Goal: Task Accomplishment & Management: Manage account settings

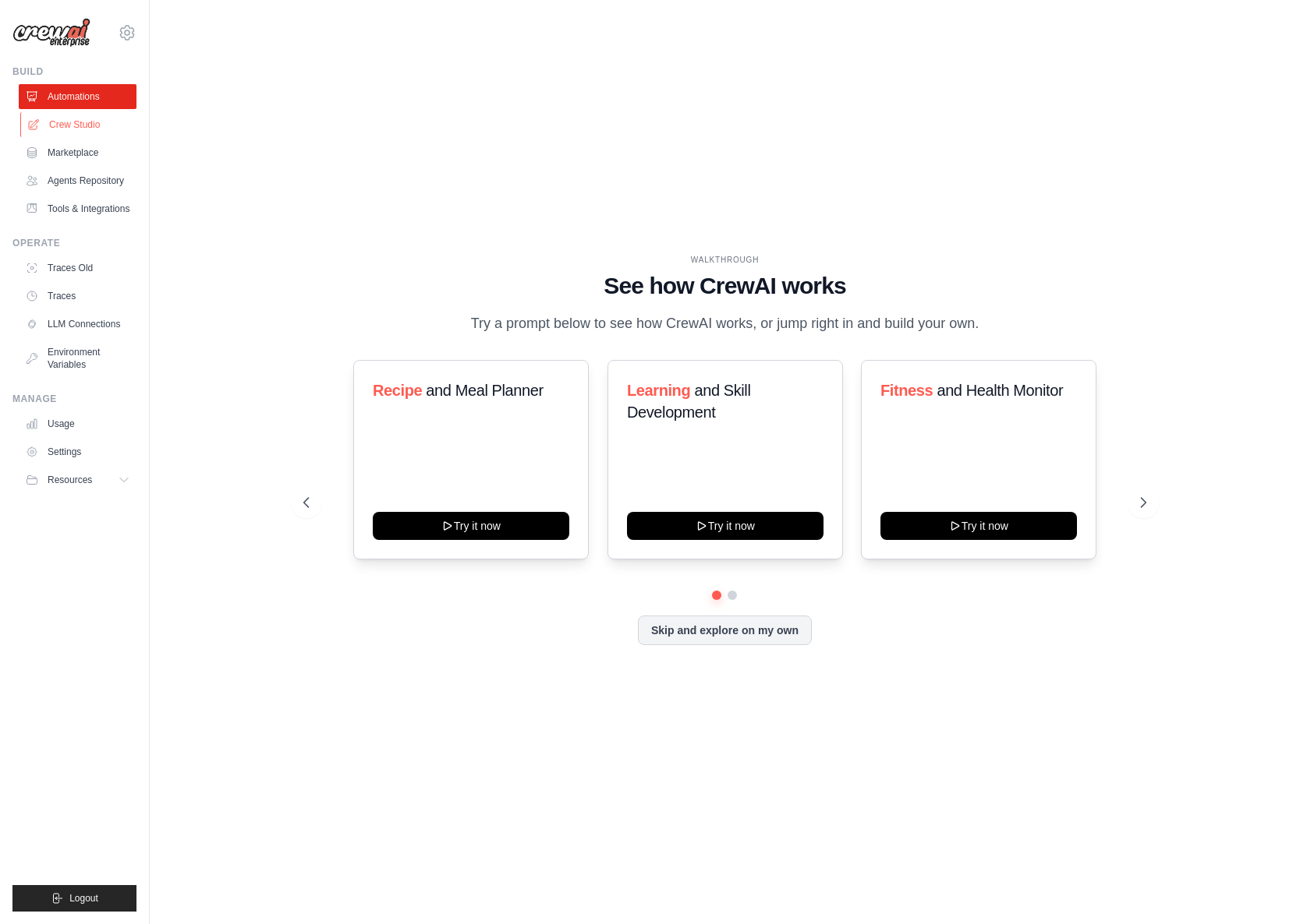
click at [75, 128] on link "Crew Studio" at bounding box center [79, 125] width 118 height 25
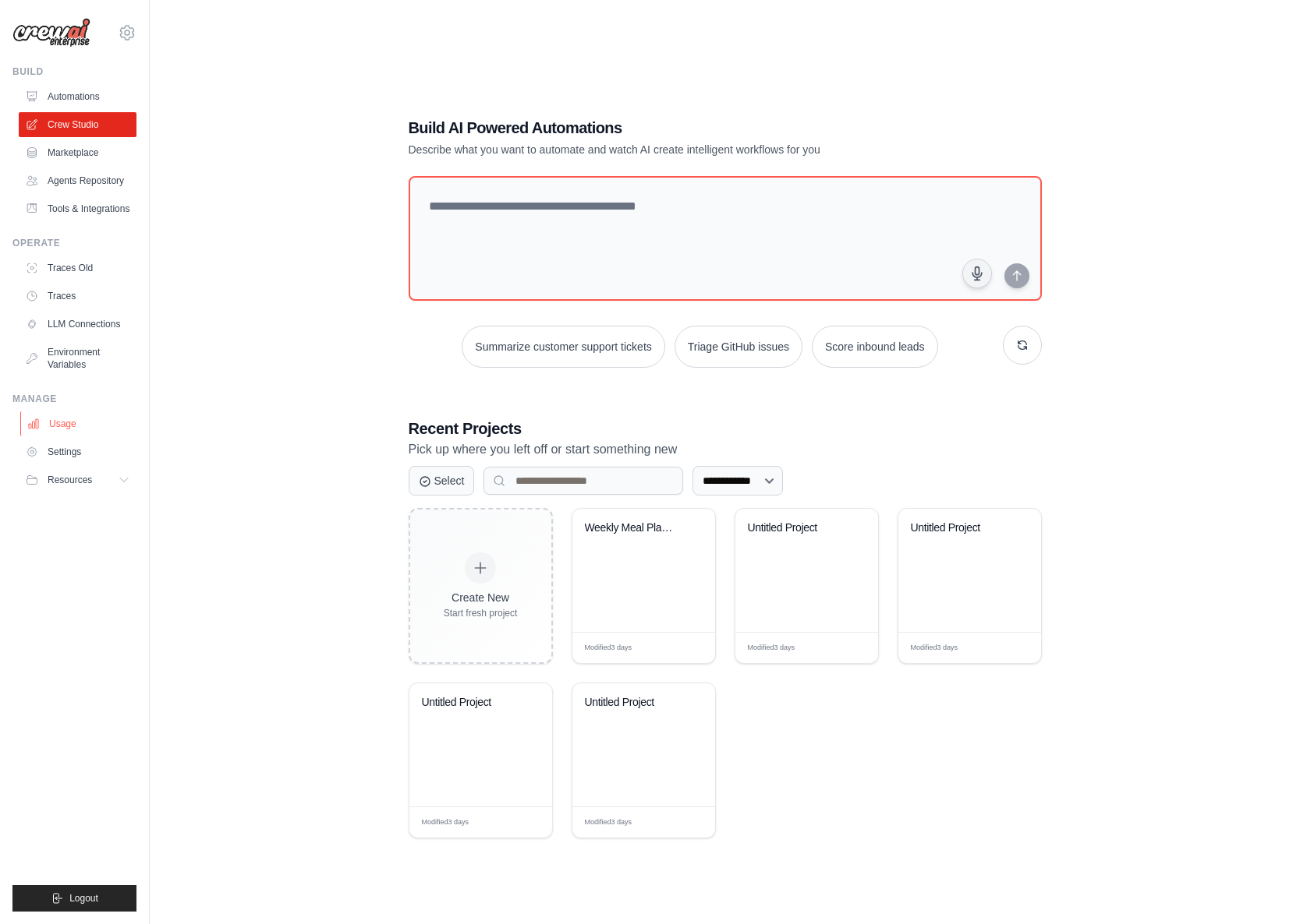
click at [65, 437] on link "Usage" at bounding box center [79, 423] width 118 height 25
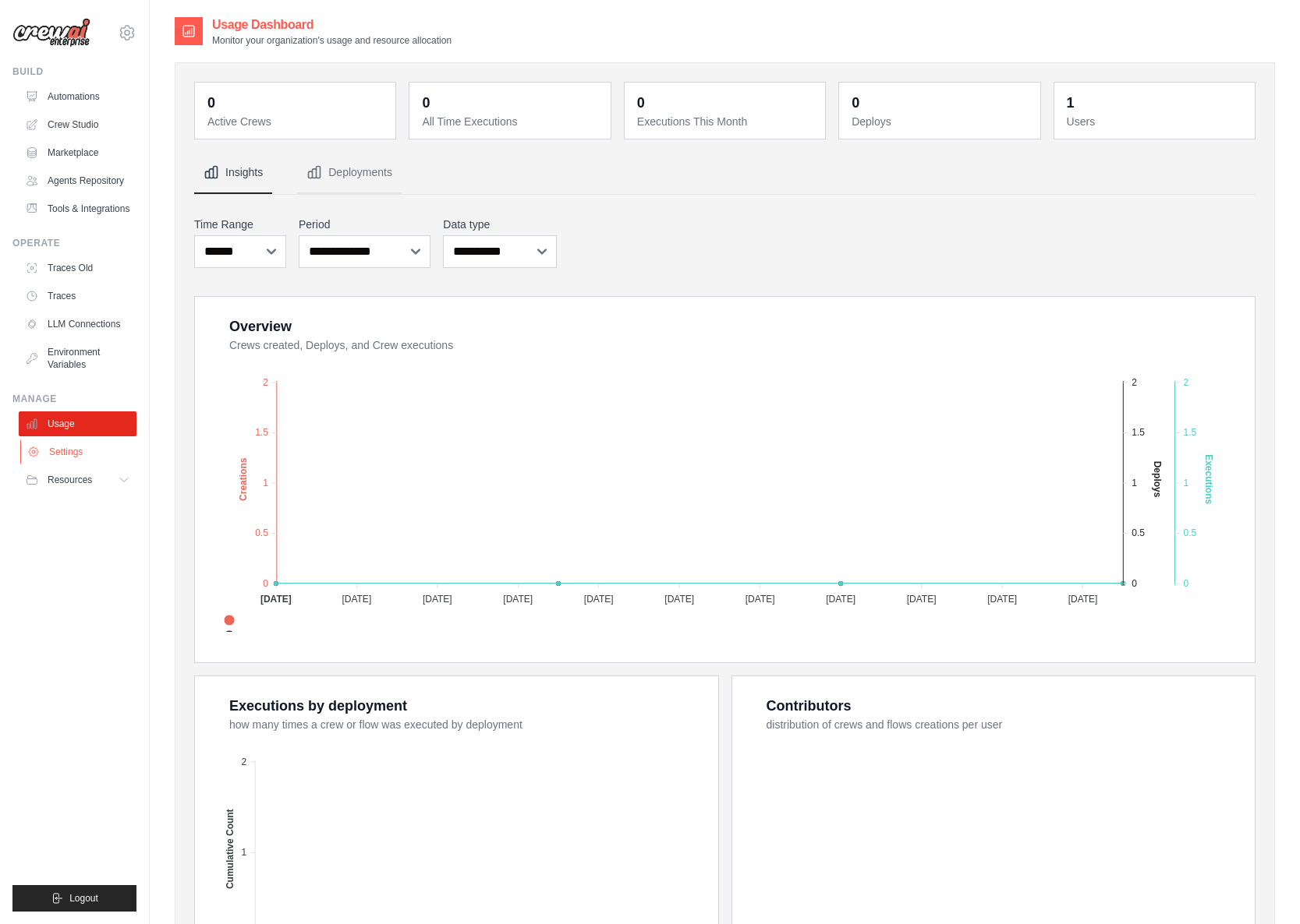
click at [70, 464] on link "Settings" at bounding box center [79, 452] width 118 height 25
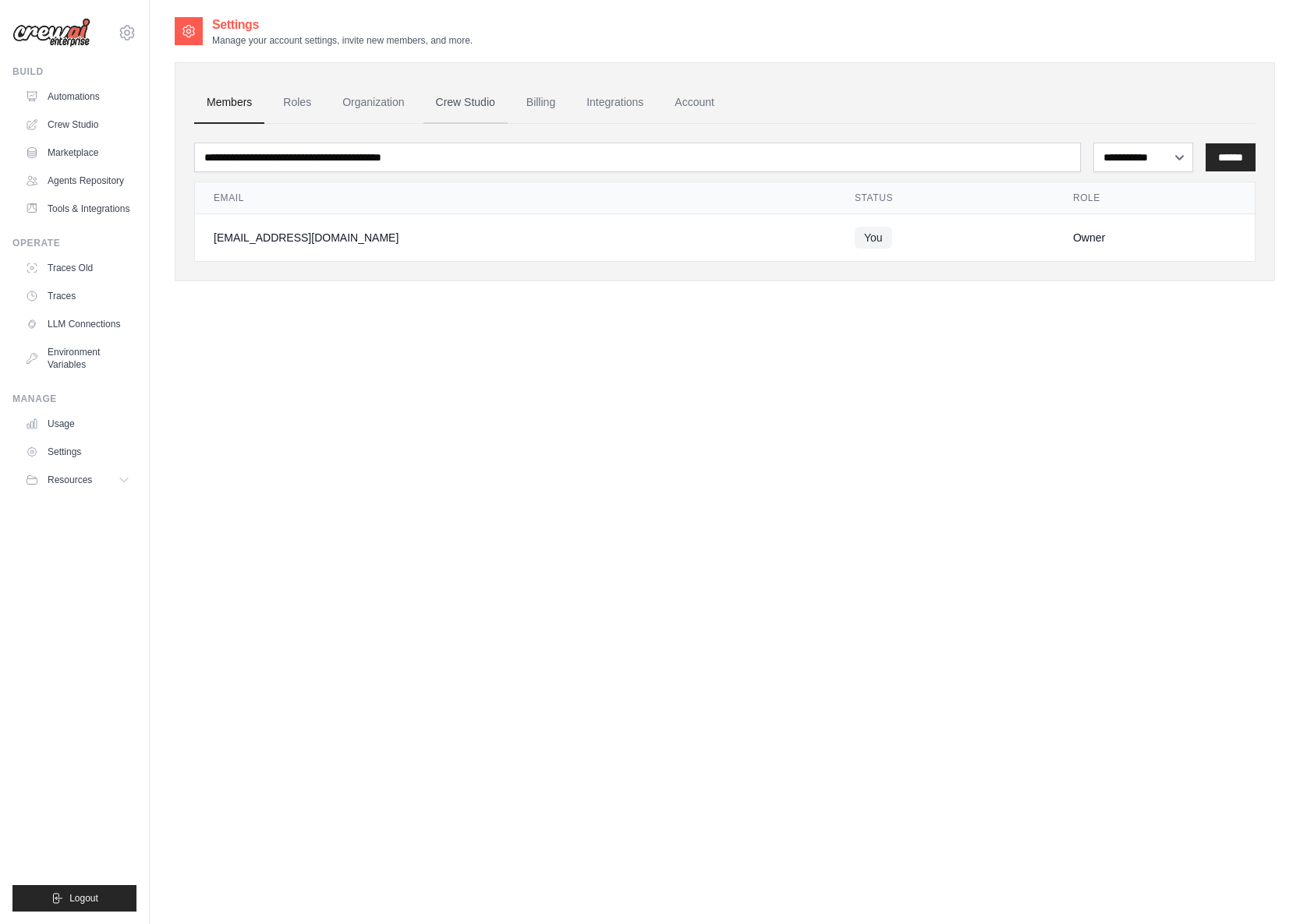
click at [487, 103] on link "Crew Studio" at bounding box center [465, 103] width 84 height 42
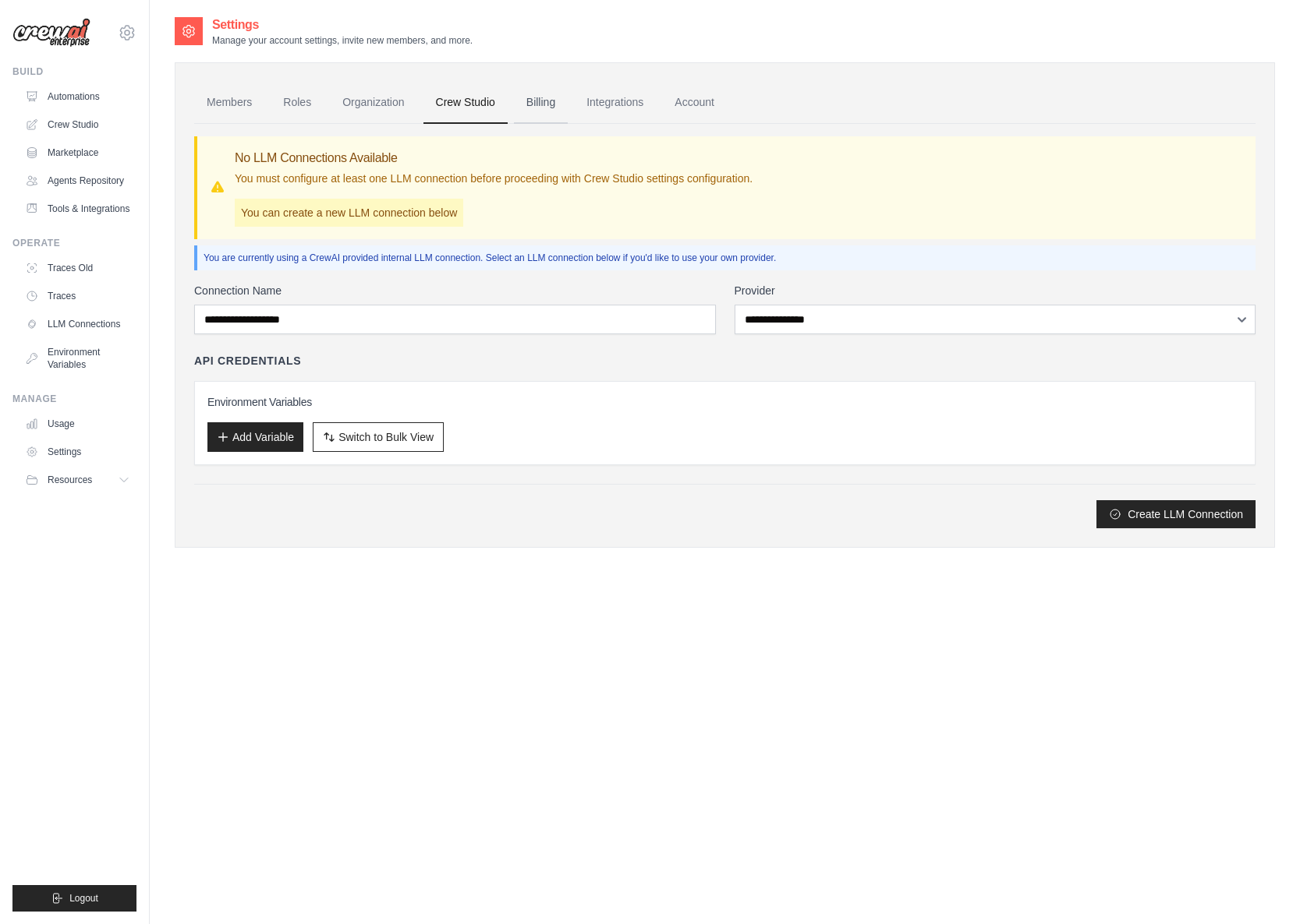
click at [555, 100] on link "Billing" at bounding box center [541, 103] width 53 height 42
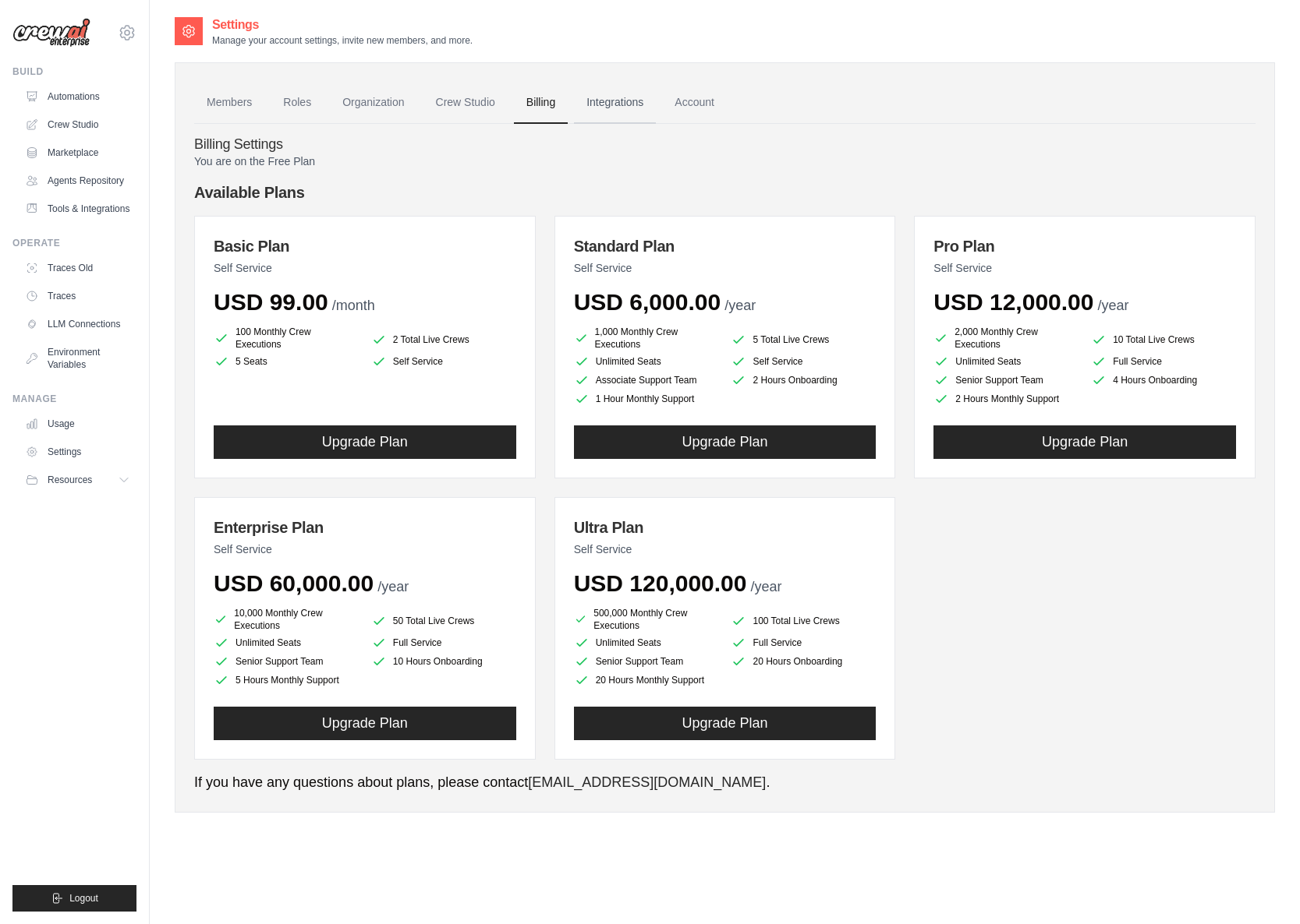
click at [642, 94] on link "Integrations" at bounding box center [614, 103] width 82 height 42
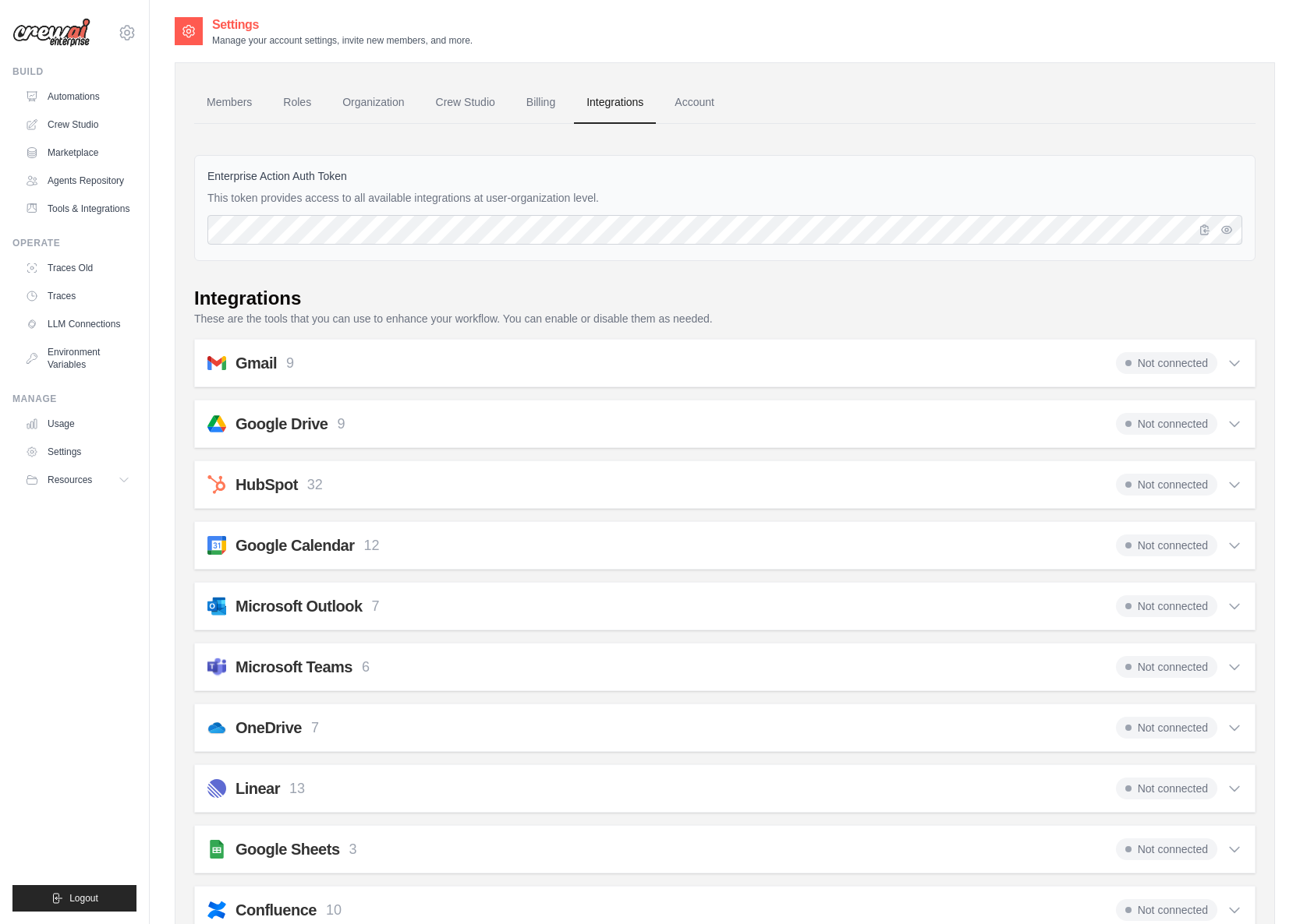
click at [485, 186] on div "Enterprise Action Auth Token This token provides access to all available integr…" at bounding box center [724, 208] width 1061 height 106
click at [1228, 227] on icon "button" at bounding box center [1226, 229] width 13 height 13
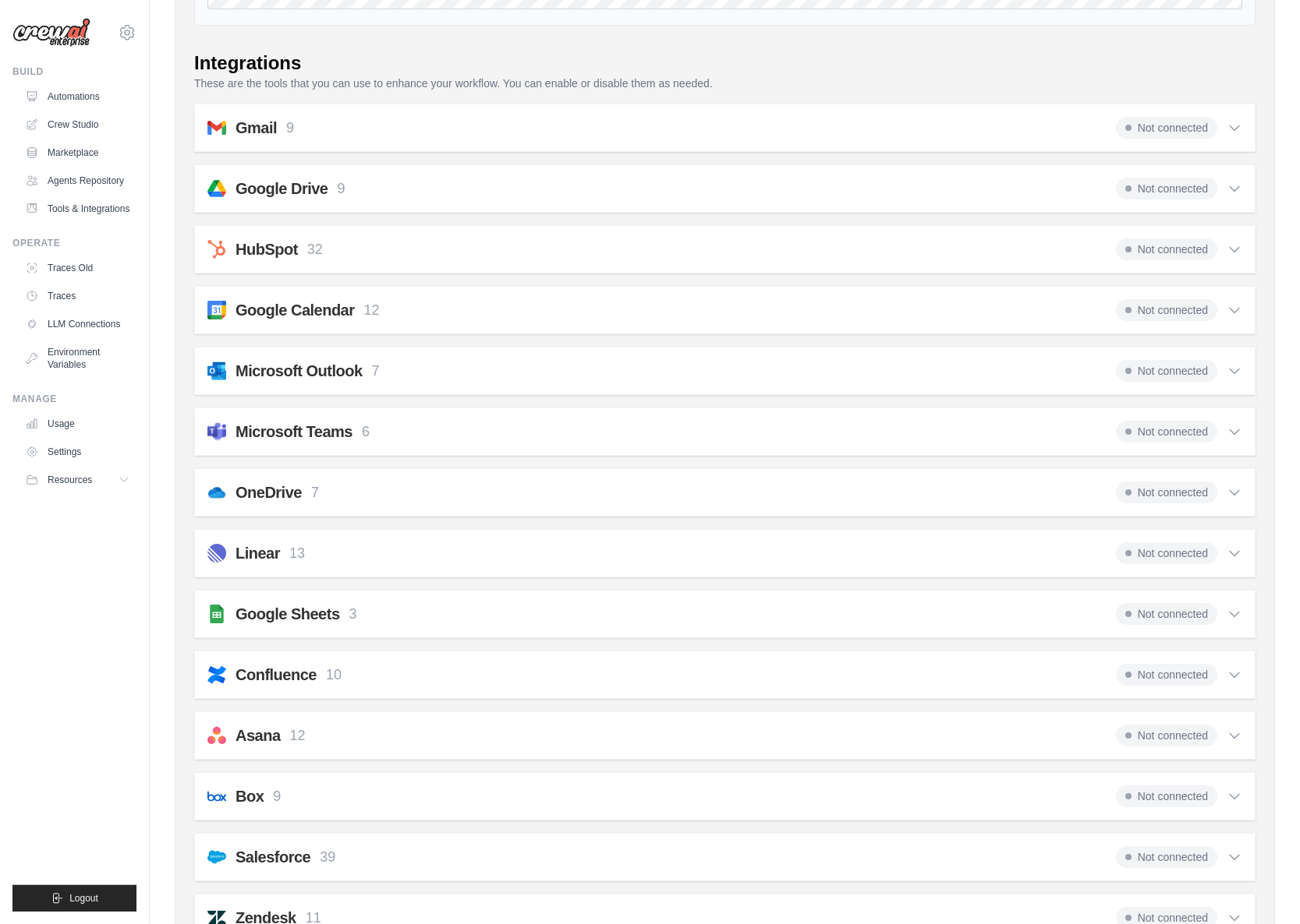
scroll to position [141, 0]
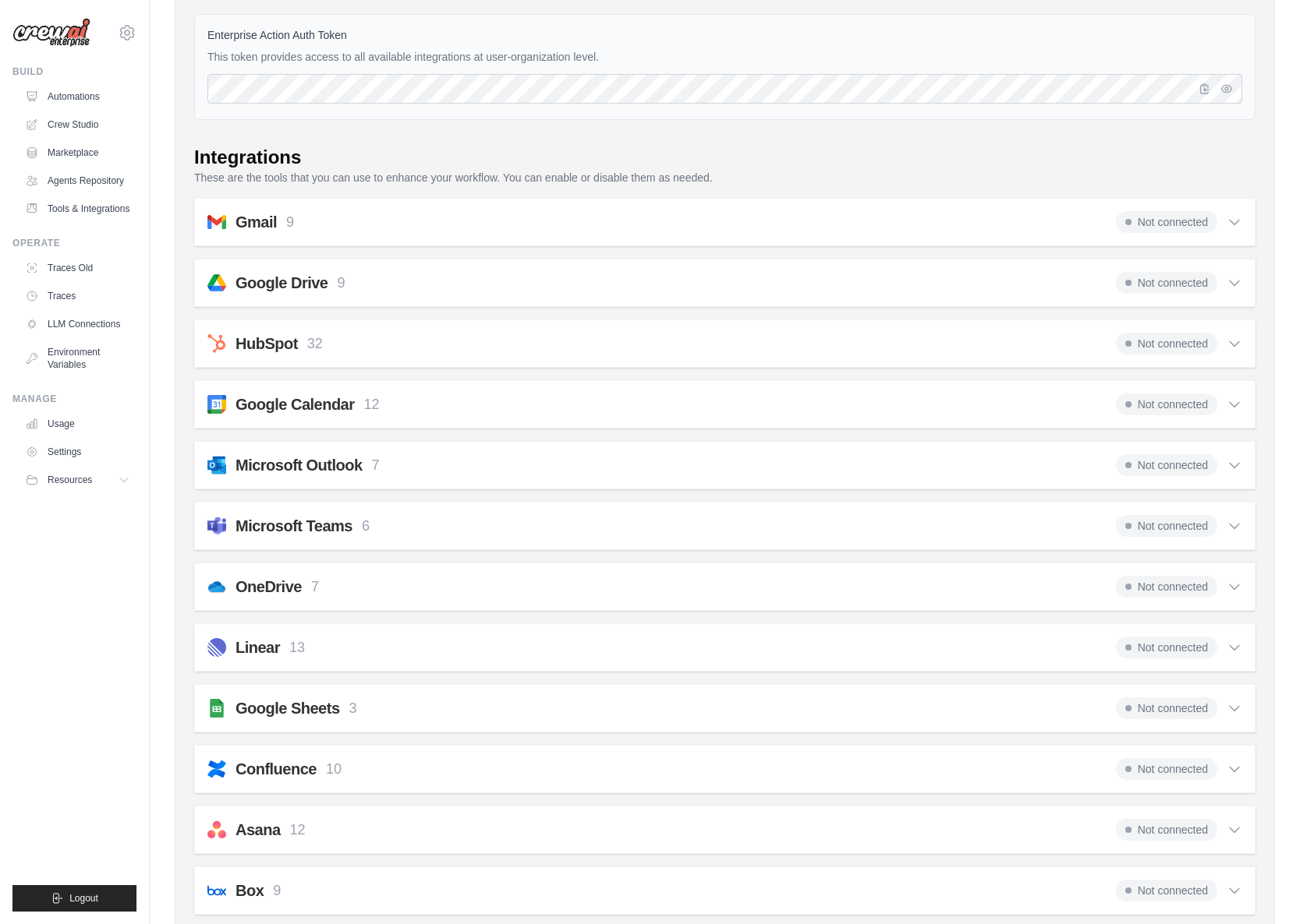
click at [306, 221] on div "Gmail 9 Not connected" at bounding box center [725, 222] width 1035 height 22
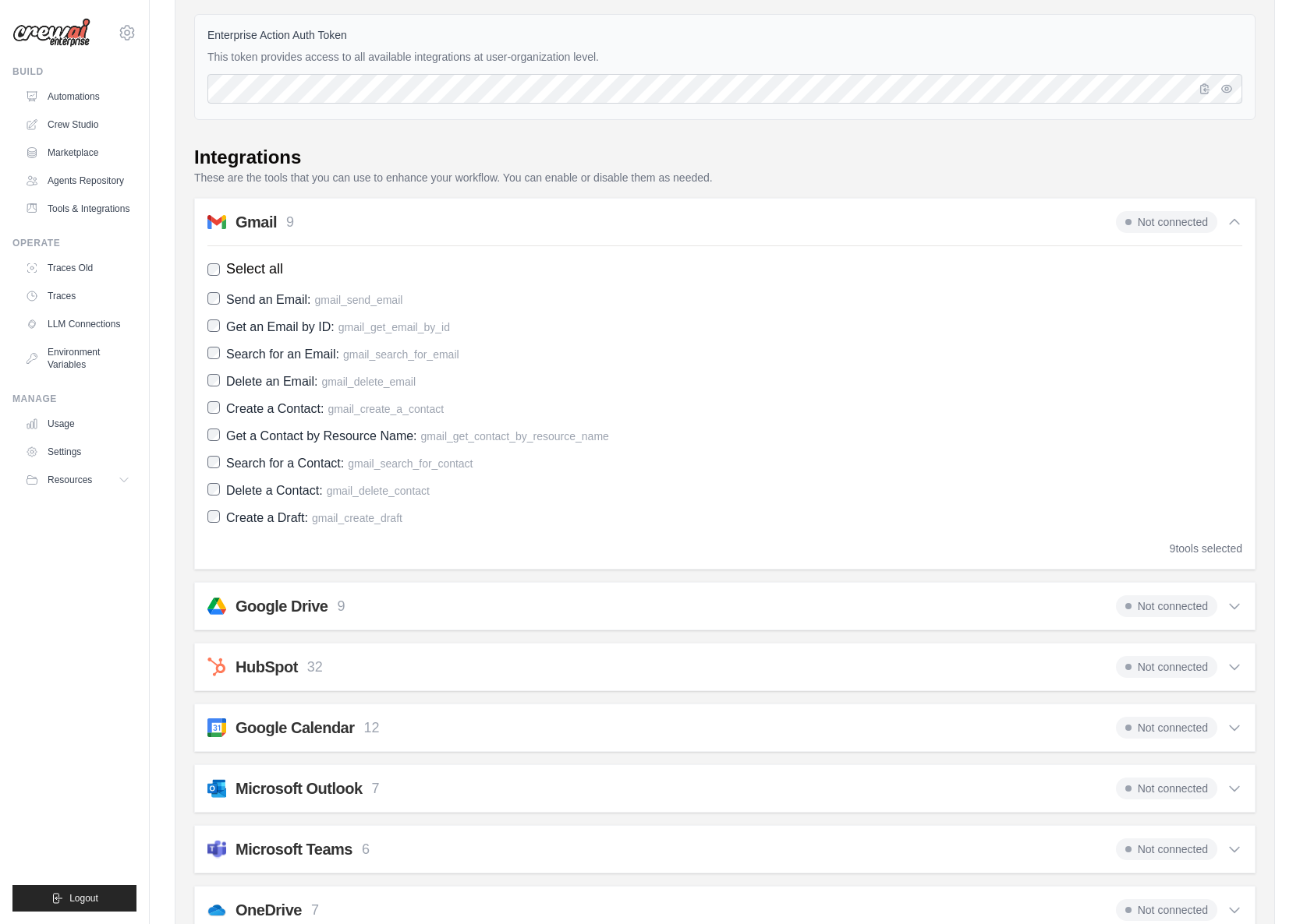
click at [326, 213] on div "Gmail 9 Not connected" at bounding box center [725, 222] width 1035 height 22
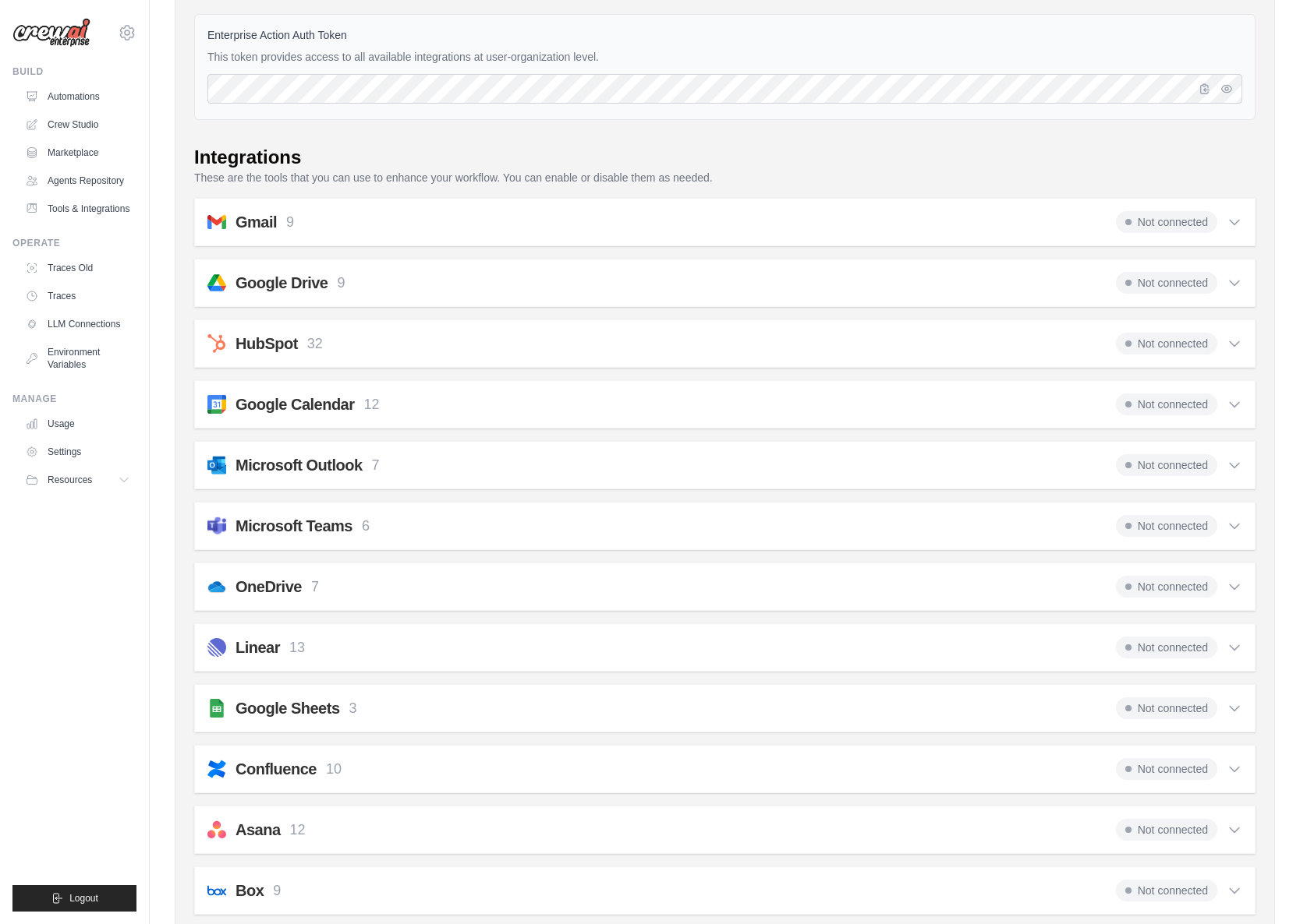
click at [401, 275] on div "Google Drive 9 Not connected" at bounding box center [725, 283] width 1035 height 22
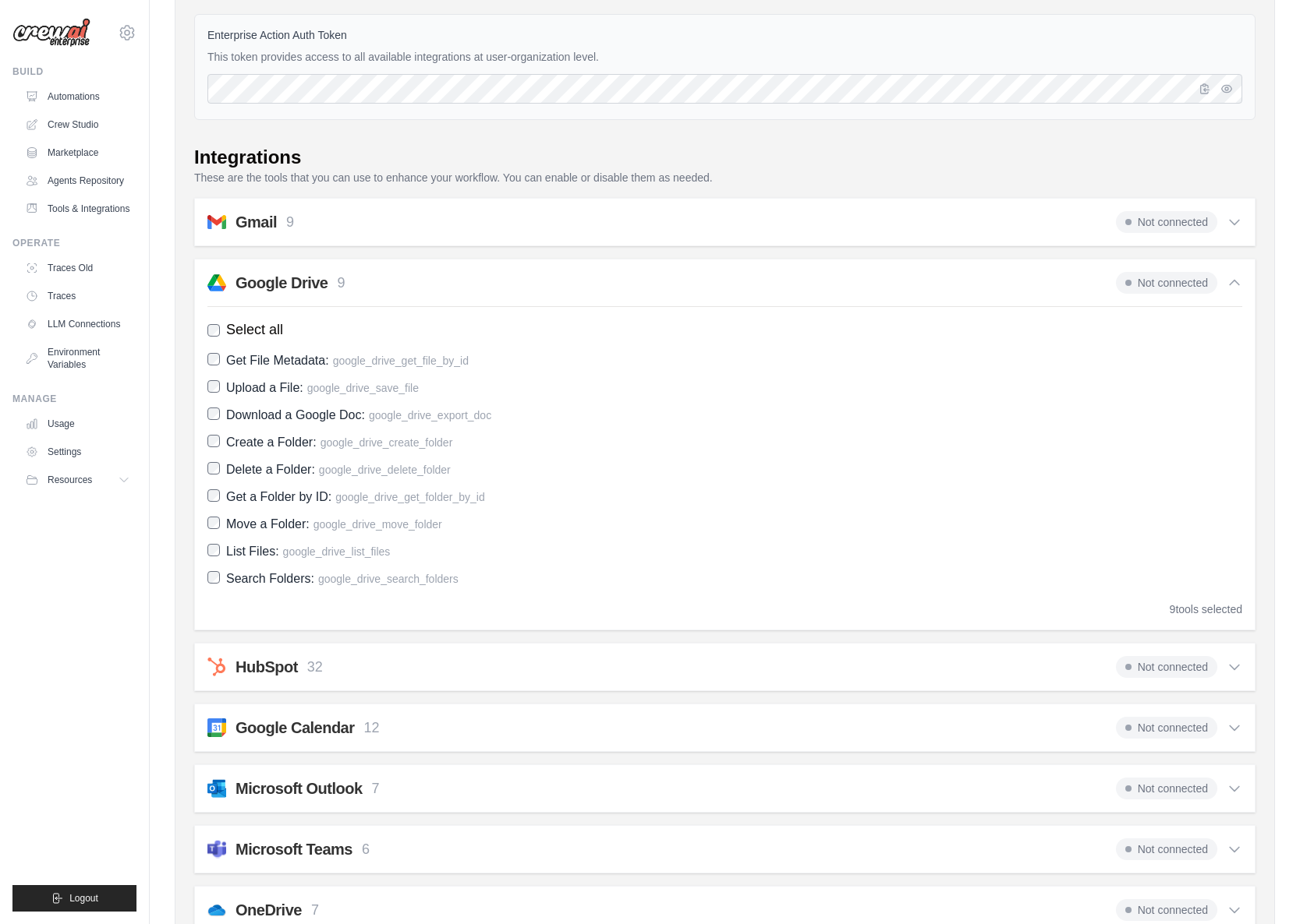
click at [401, 275] on div "Google Drive 9 Not connected" at bounding box center [725, 283] width 1035 height 22
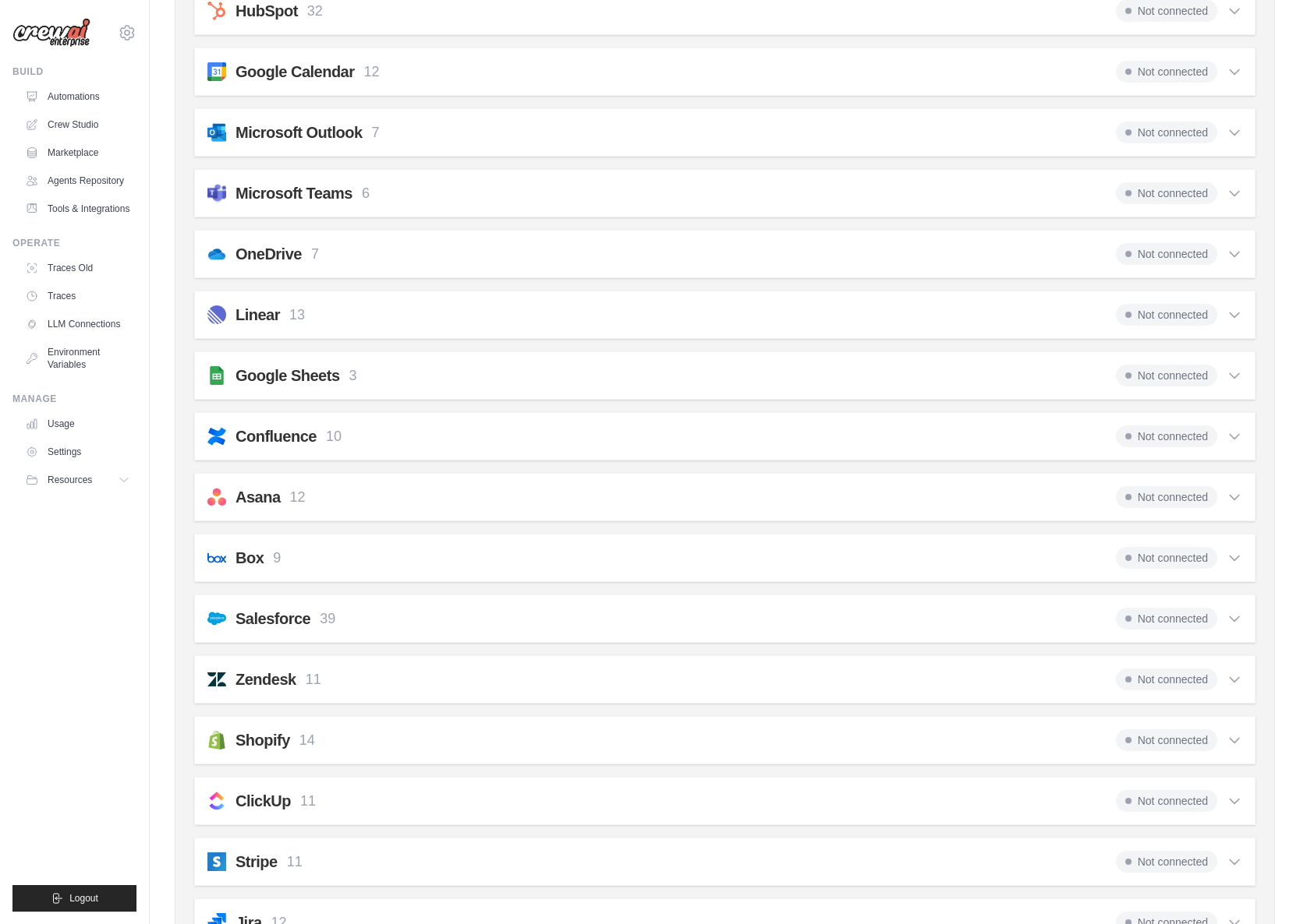
scroll to position [496, 0]
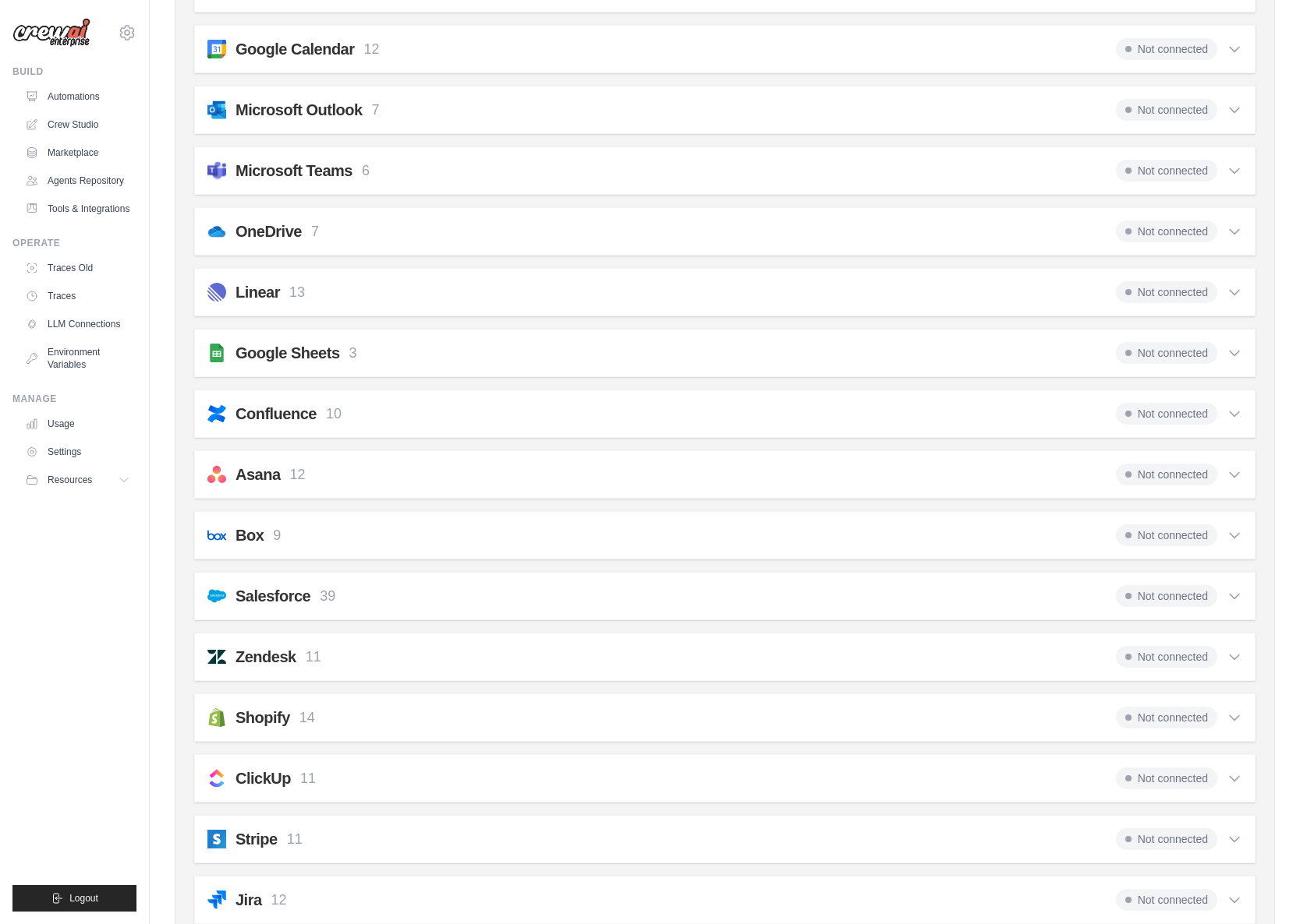
click at [415, 353] on div "Google Sheets 3 Not connected" at bounding box center [725, 353] width 1035 height 22
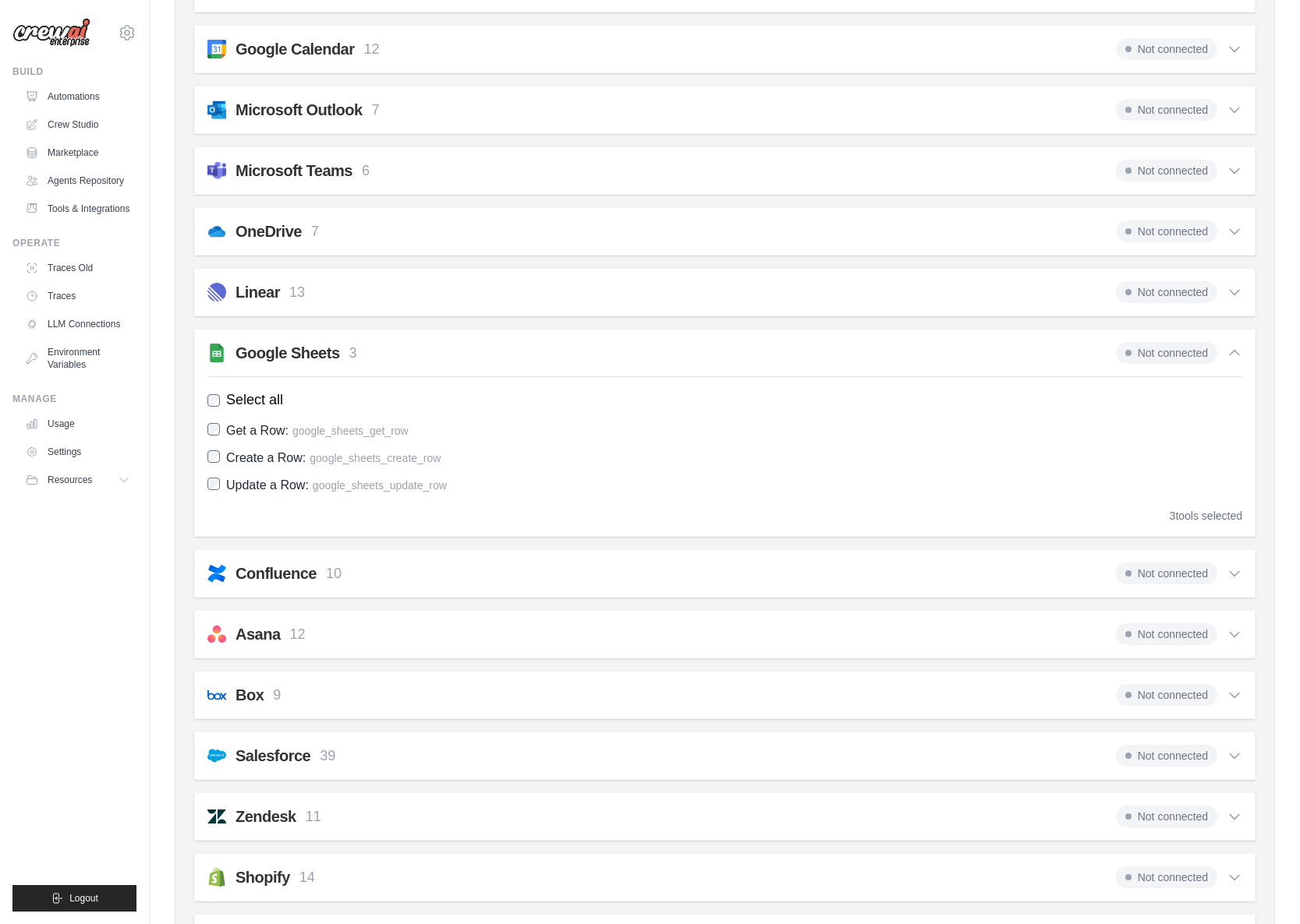
click at [415, 353] on div "Google Sheets 3 Not connected" at bounding box center [725, 353] width 1035 height 22
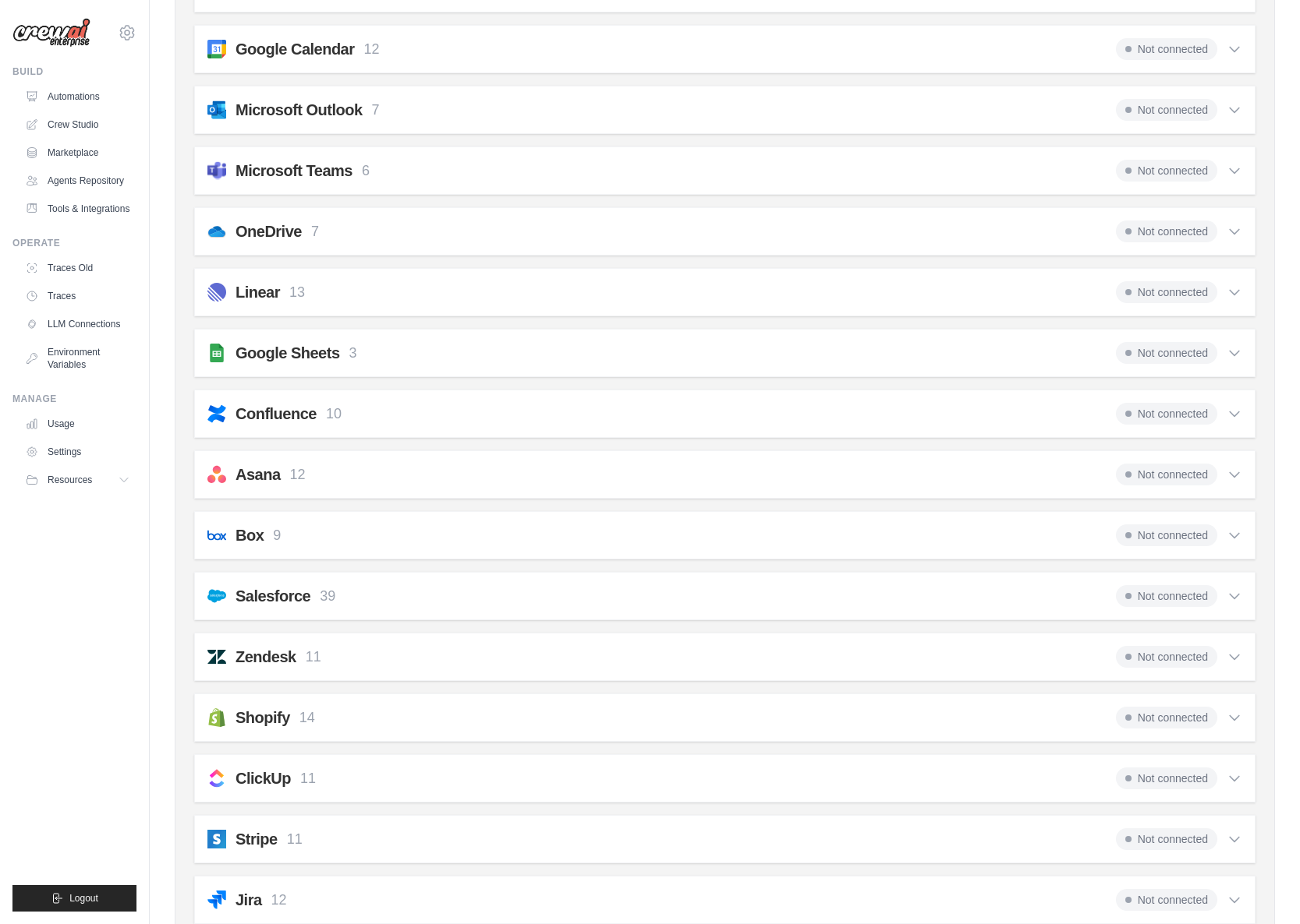
click at [415, 353] on div "Google Sheets 3 Not connected" at bounding box center [725, 353] width 1035 height 22
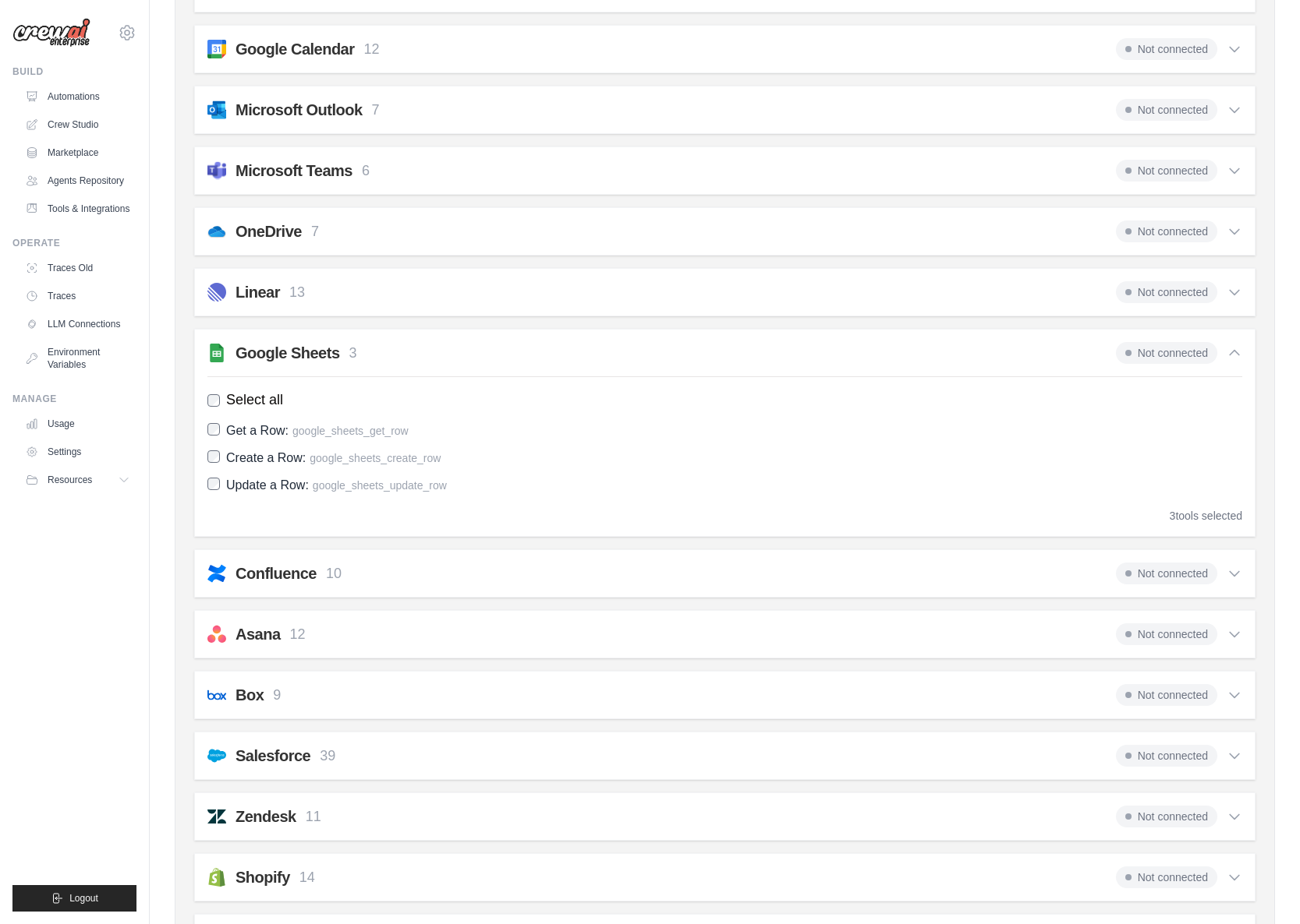
click at [1142, 353] on span "Not connected" at bounding box center [1167, 353] width 102 height 22
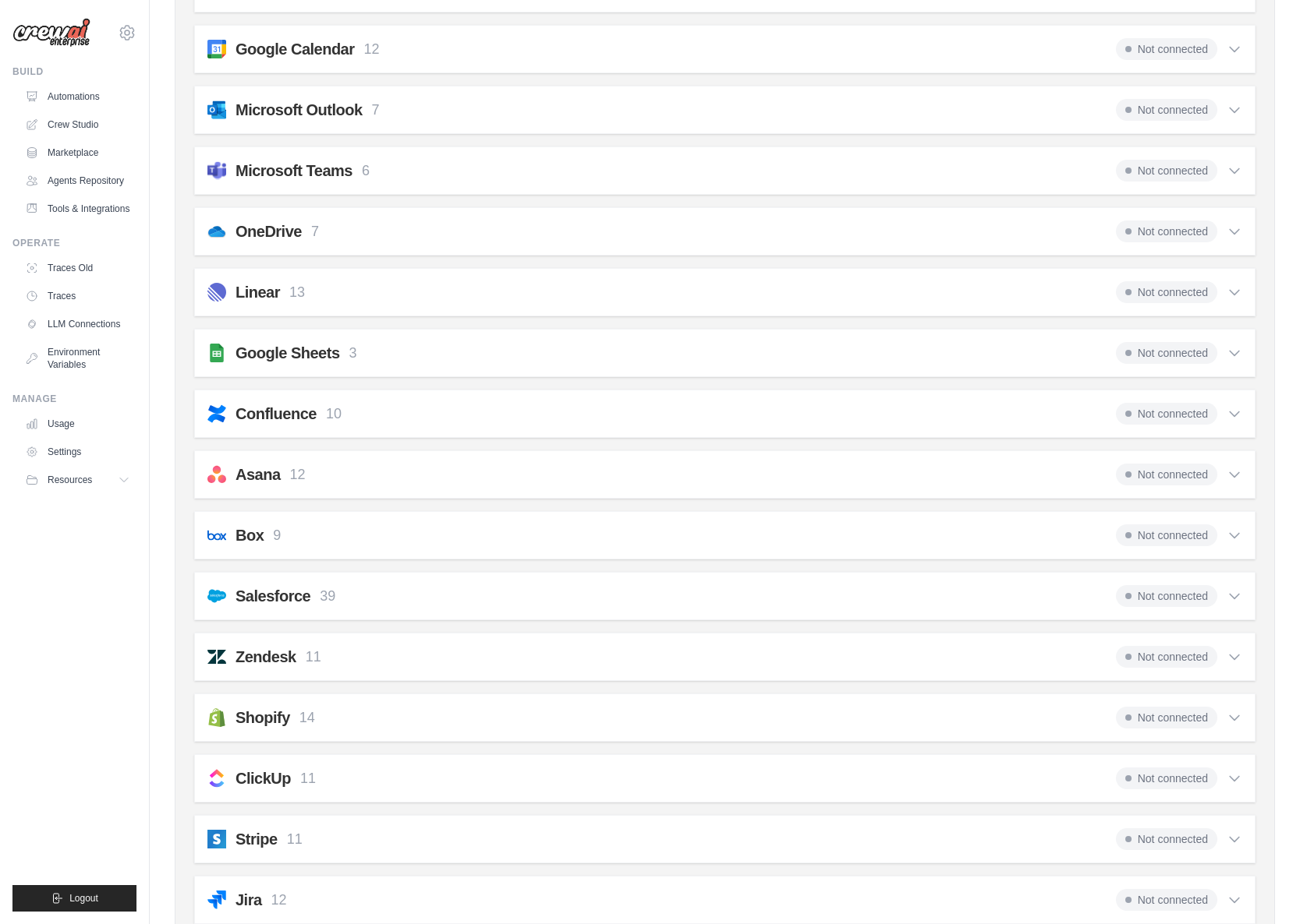
click at [1142, 353] on span "Not connected" at bounding box center [1167, 353] width 102 height 22
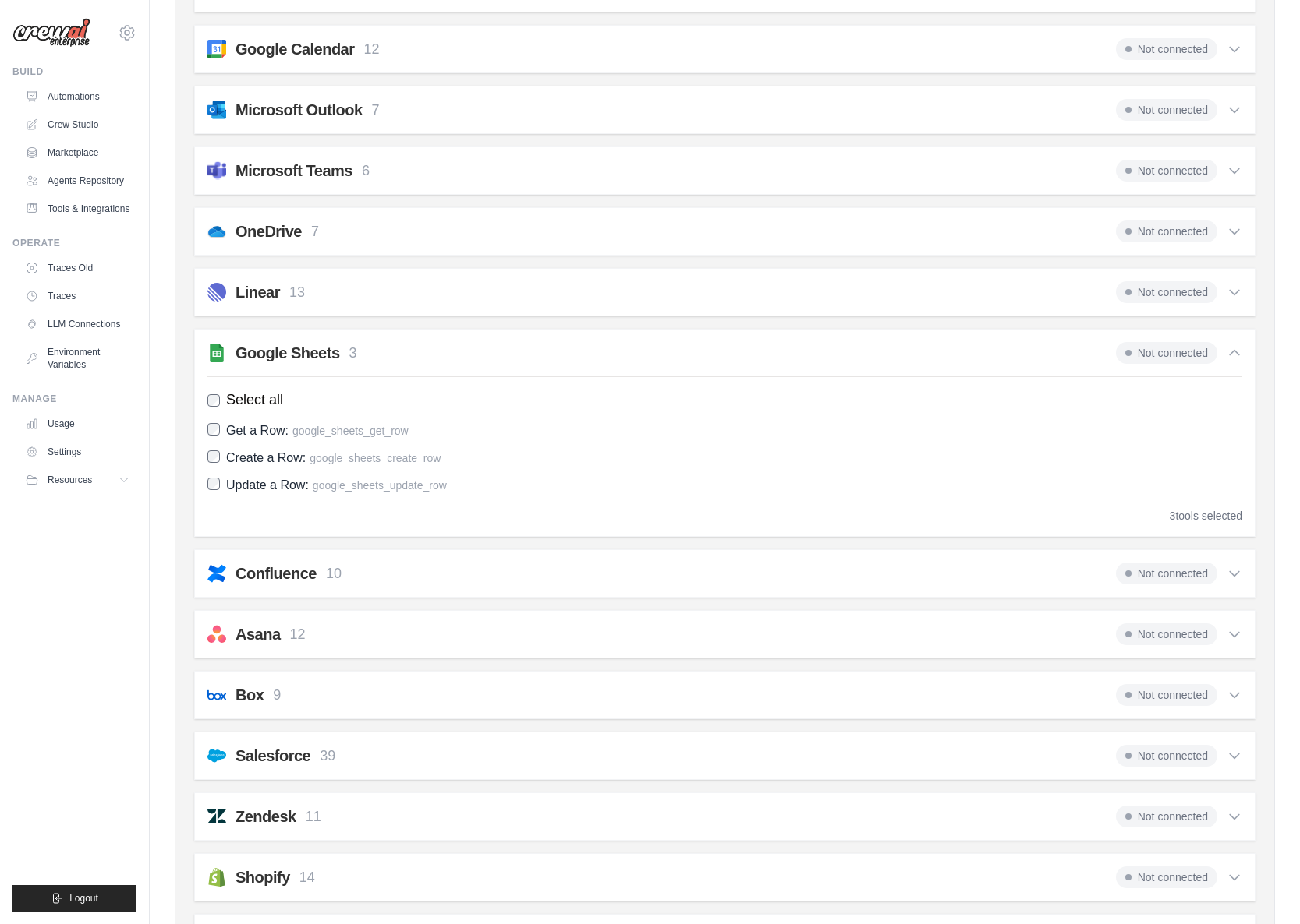
click at [1196, 523] on div "3 tools selected" at bounding box center [1205, 516] width 72 height 16
click at [1184, 514] on div "3 tools selected" at bounding box center [1205, 516] width 72 height 16
click at [424, 350] on div "Google Sheets 3 Not connected" at bounding box center [725, 353] width 1035 height 22
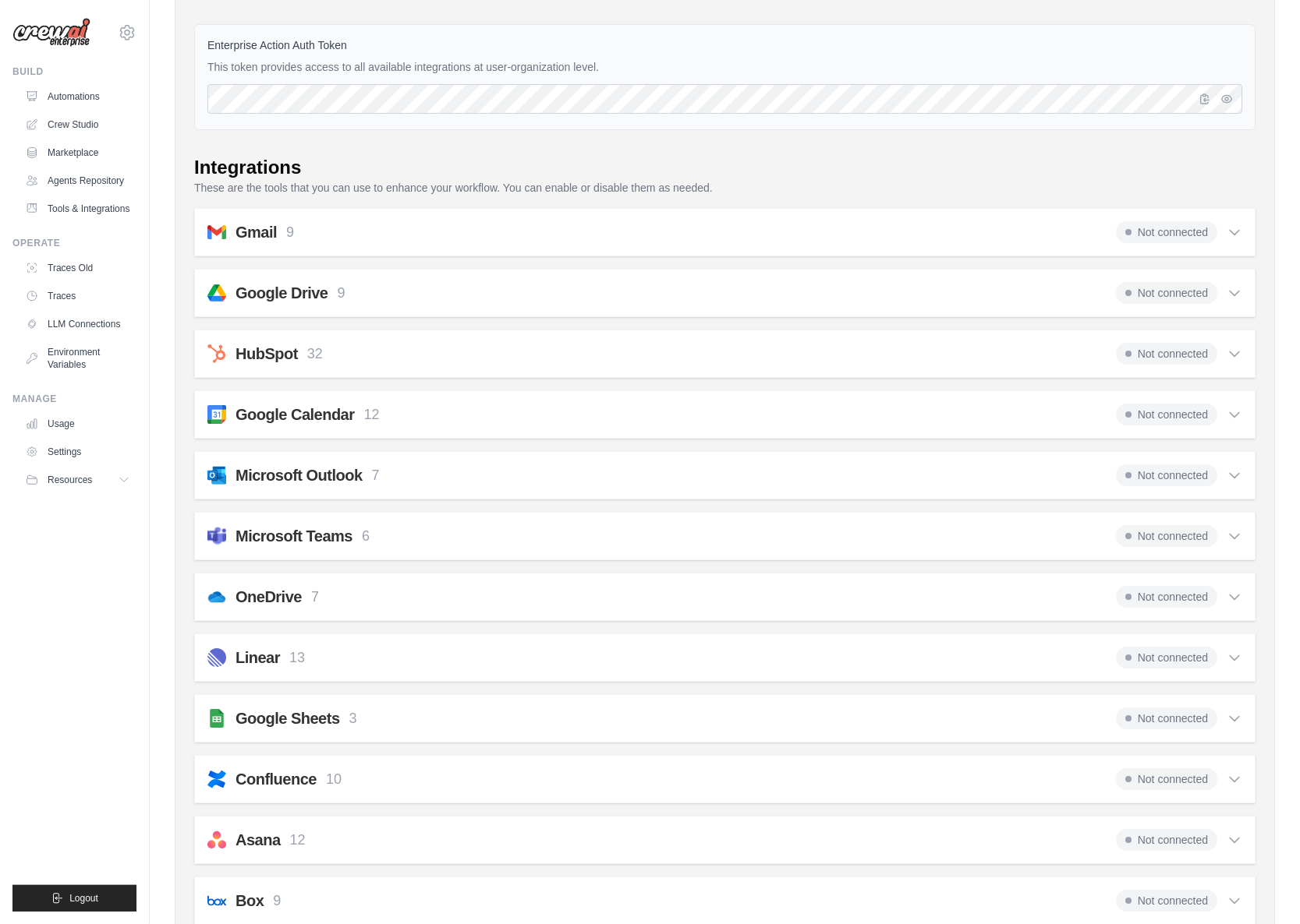
scroll to position [267, 0]
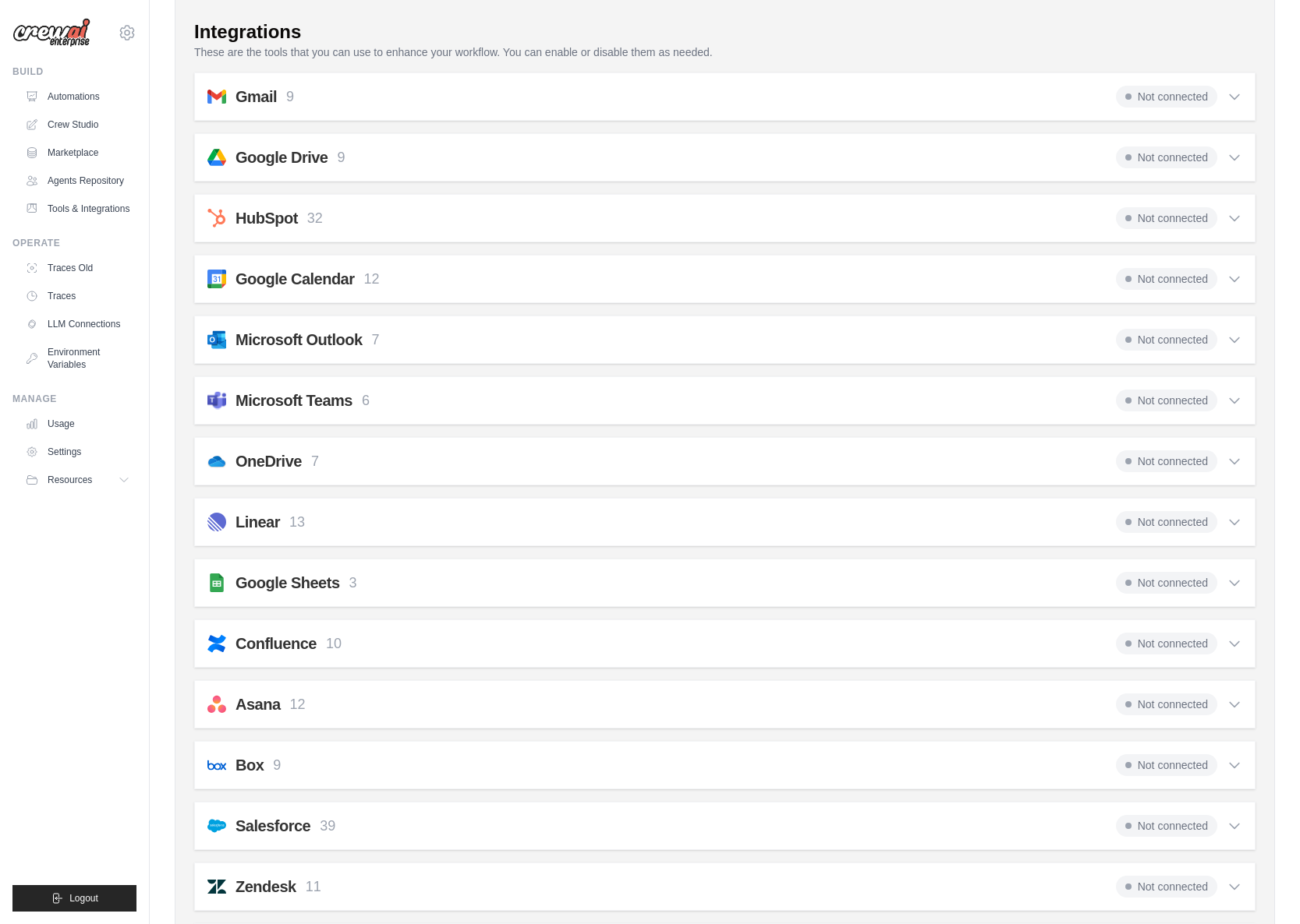
click at [311, 586] on h2 "Google Sheets" at bounding box center [288, 583] width 105 height 22
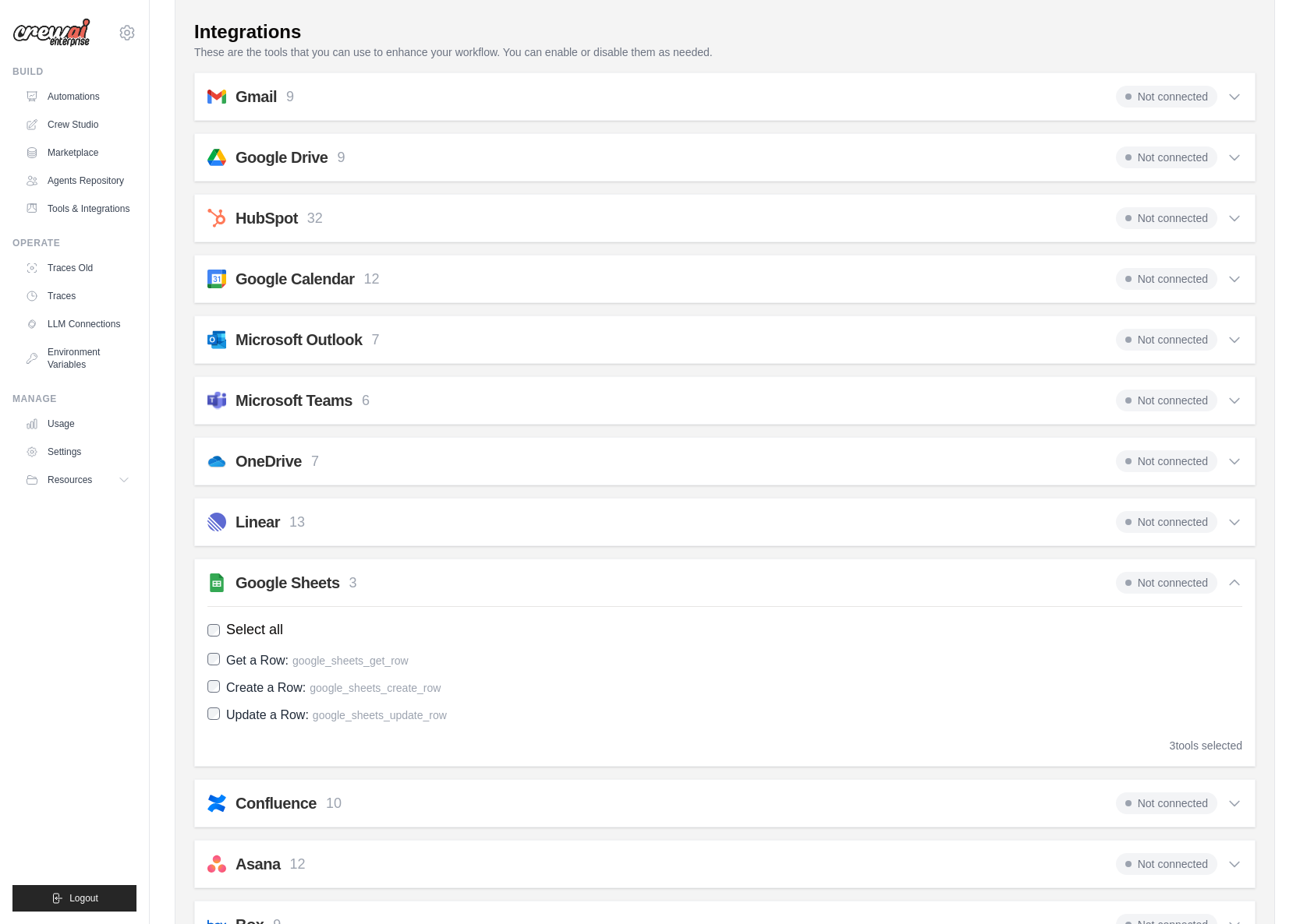
click at [1152, 573] on span "Not connected" at bounding box center [1167, 583] width 102 height 22
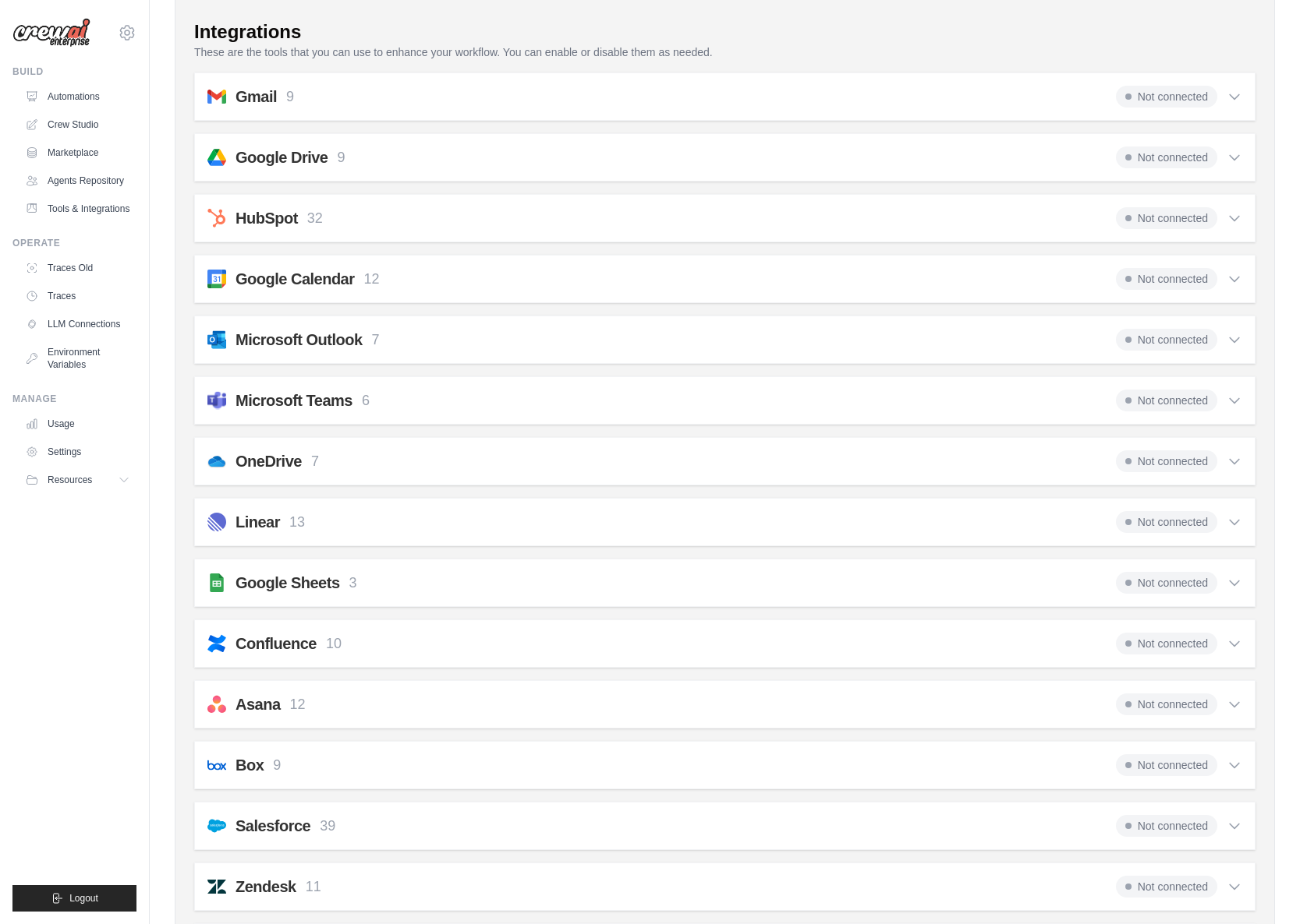
click at [1127, 582] on span "Not connected" at bounding box center [1167, 583] width 102 height 22
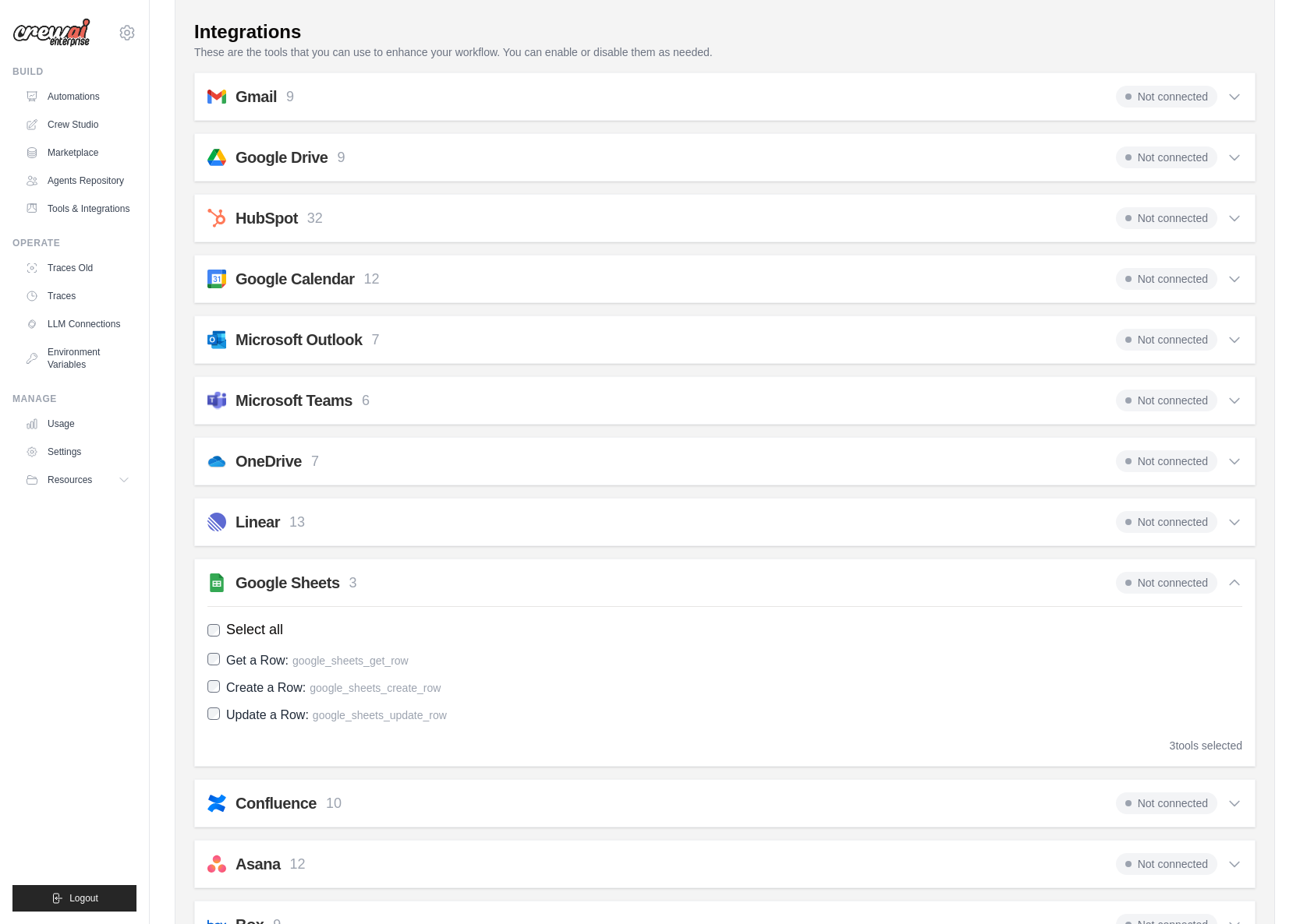
click at [1199, 746] on div "3 tools selected" at bounding box center [1205, 746] width 72 height 16
click at [1163, 588] on span "Not connected" at bounding box center [1167, 583] width 102 height 22
click at [1163, 592] on span "Not connected" at bounding box center [1167, 583] width 102 height 22
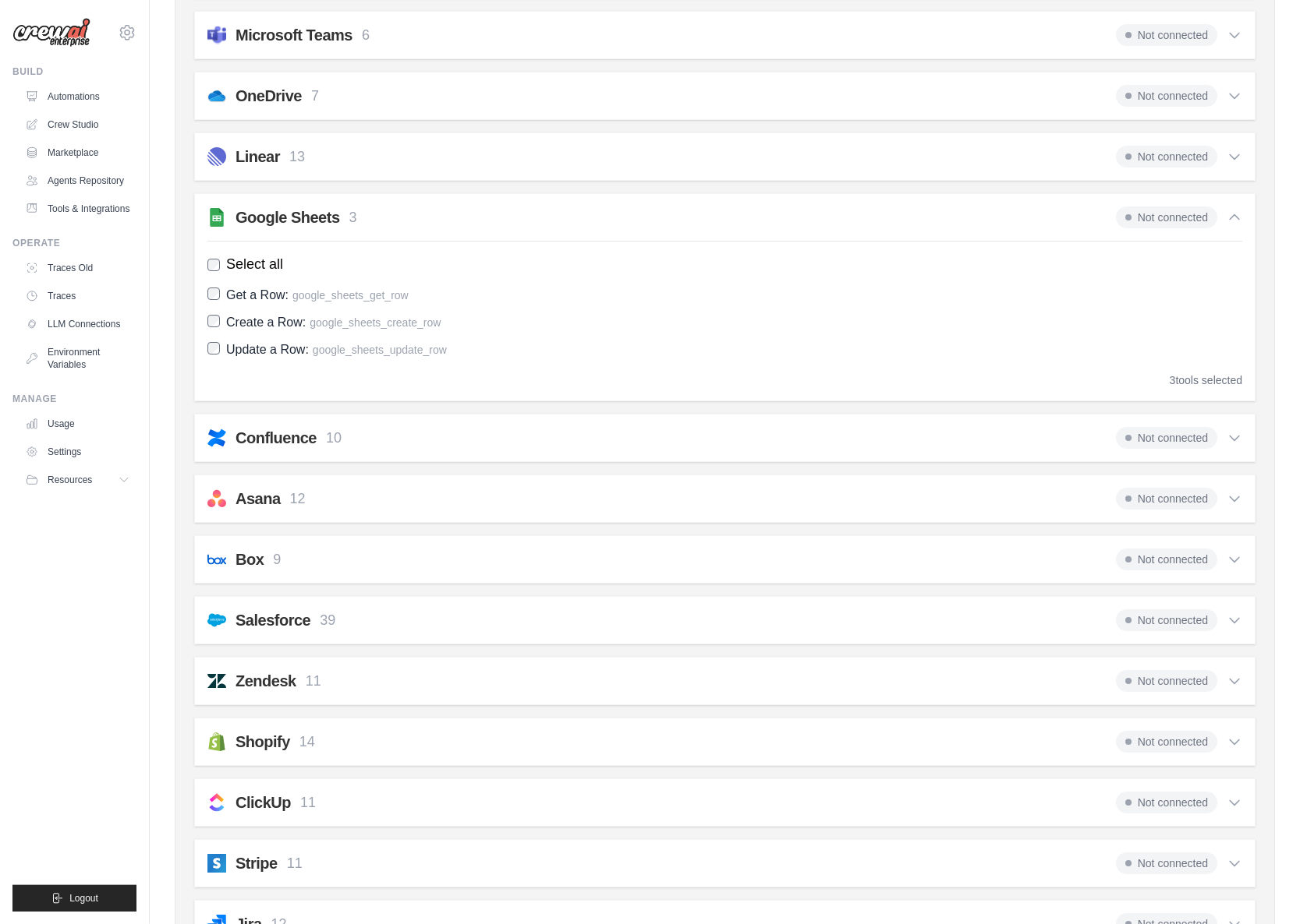
scroll to position [567, 0]
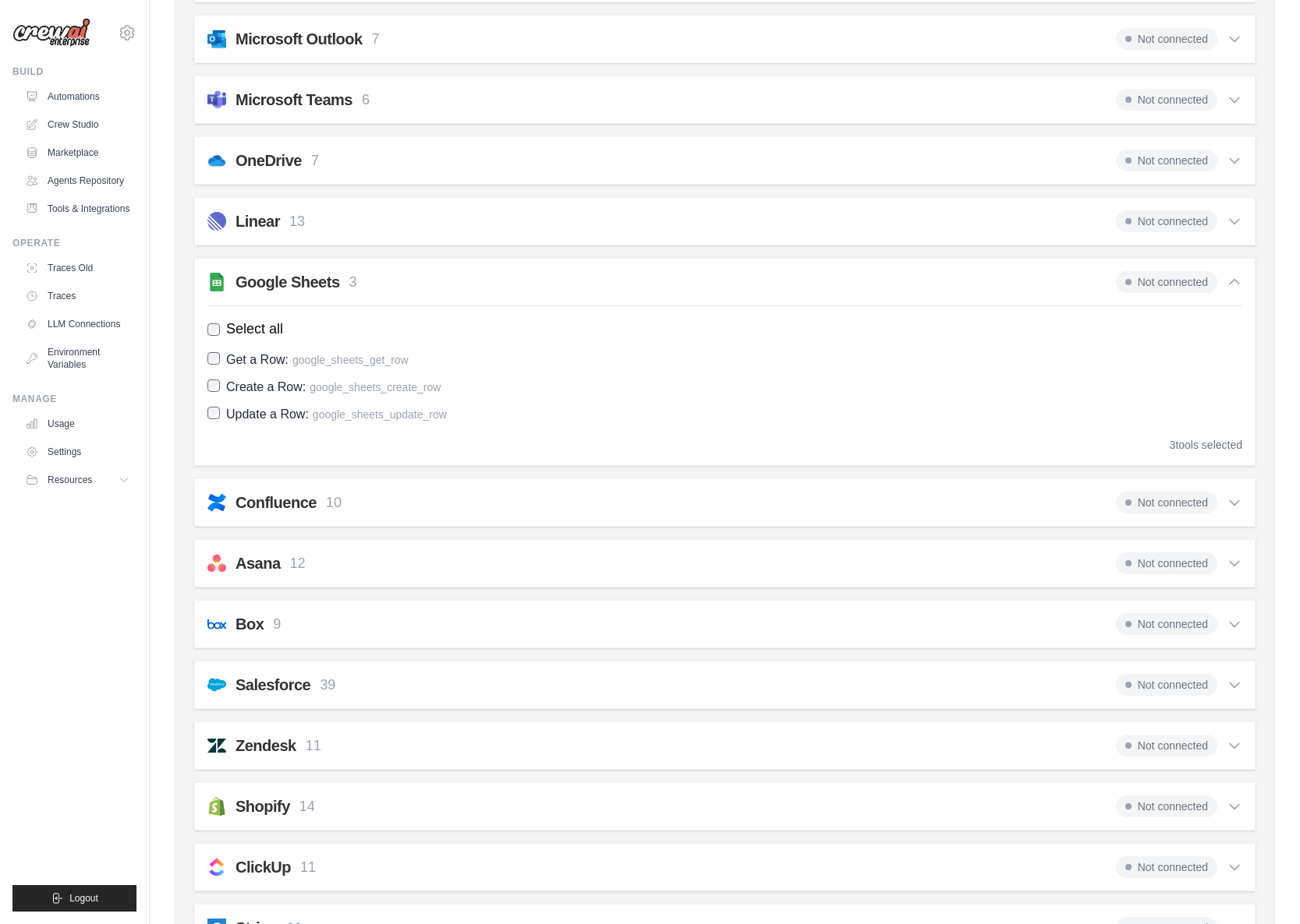
click at [912, 302] on div "Google Sheets 3 Not connected Select all Get a Row: google_sheets_get_row Creat…" at bounding box center [724, 362] width 1061 height 209
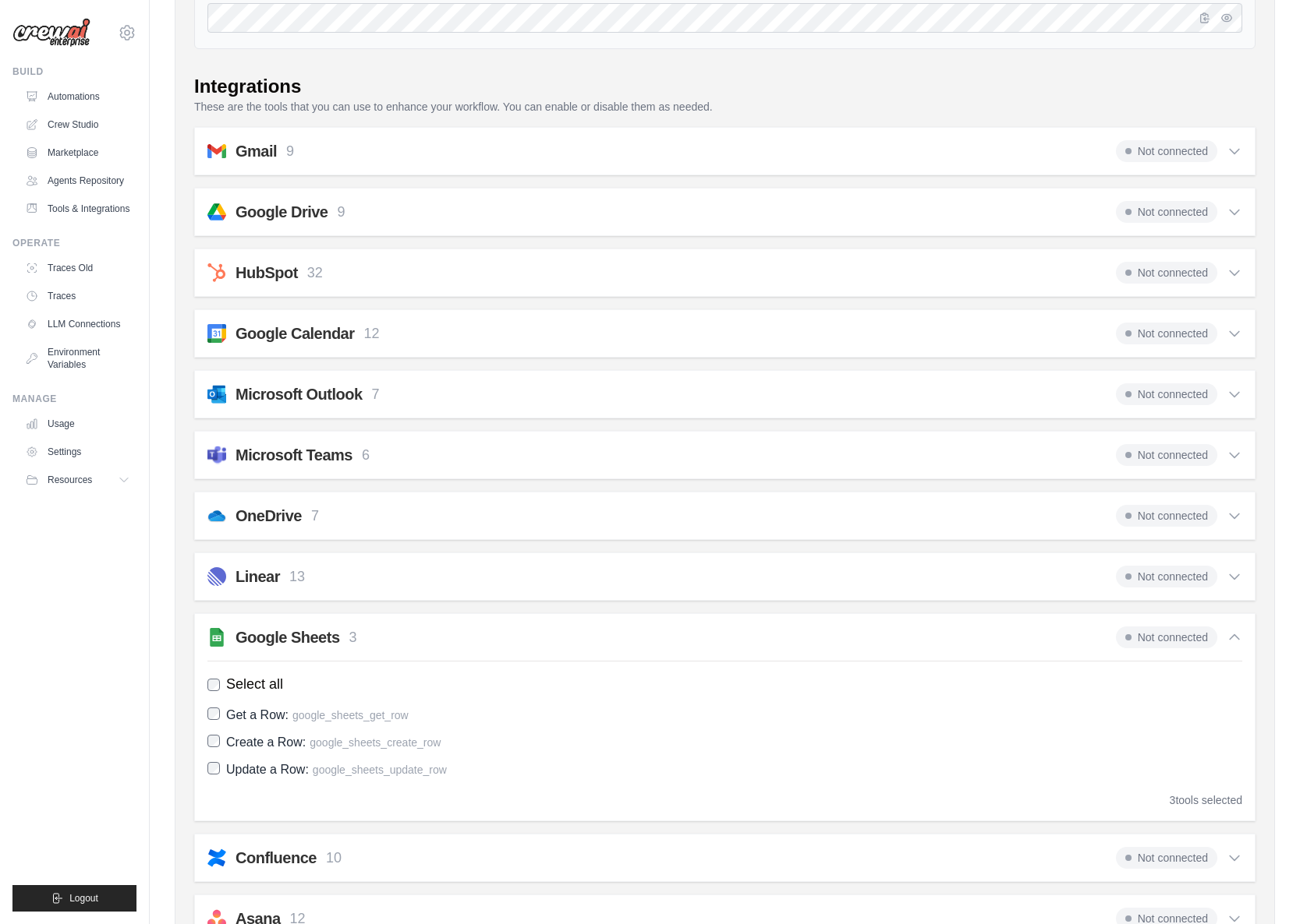
scroll to position [0, 0]
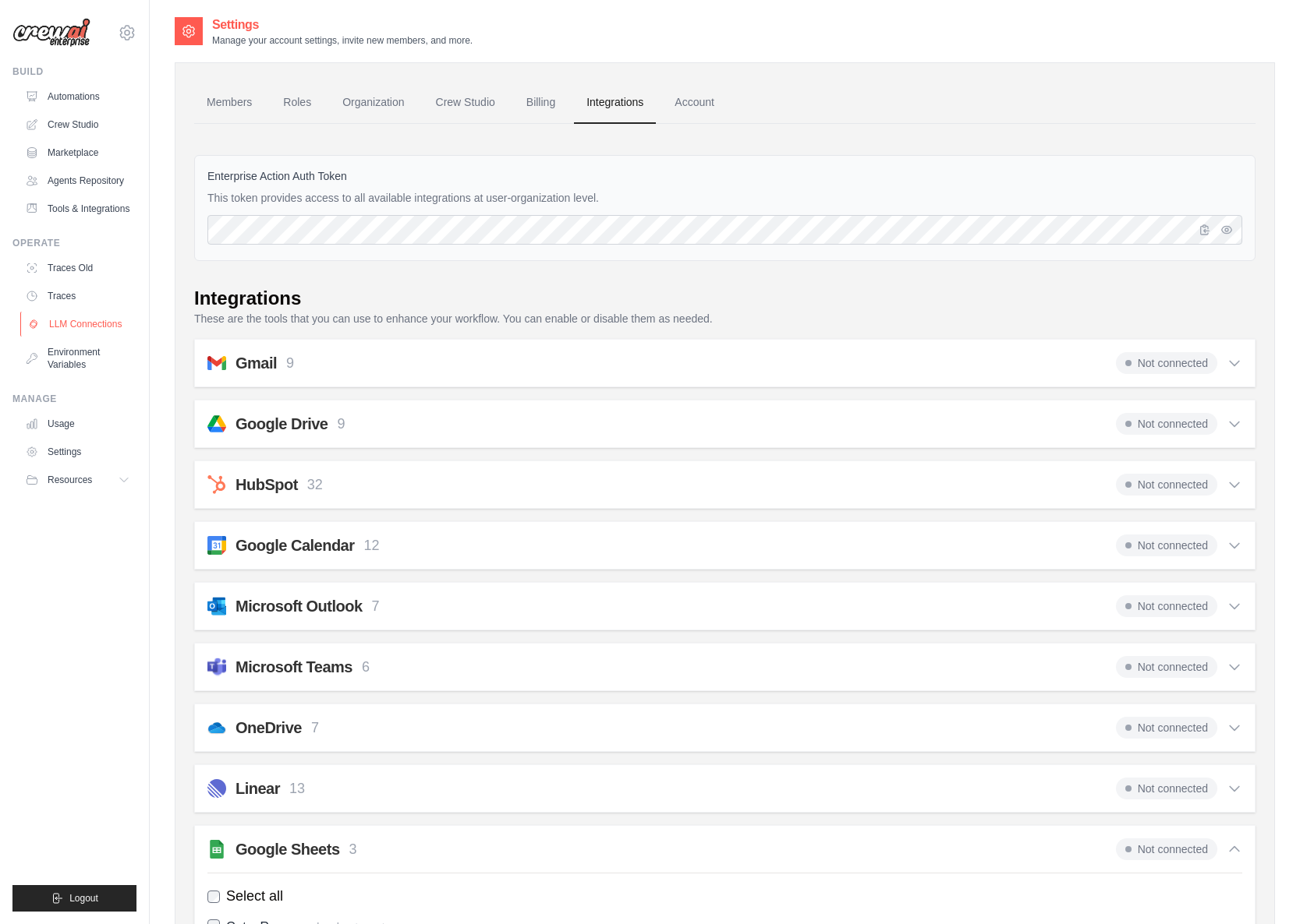
click at [105, 337] on link "LLM Connections" at bounding box center [79, 323] width 118 height 25
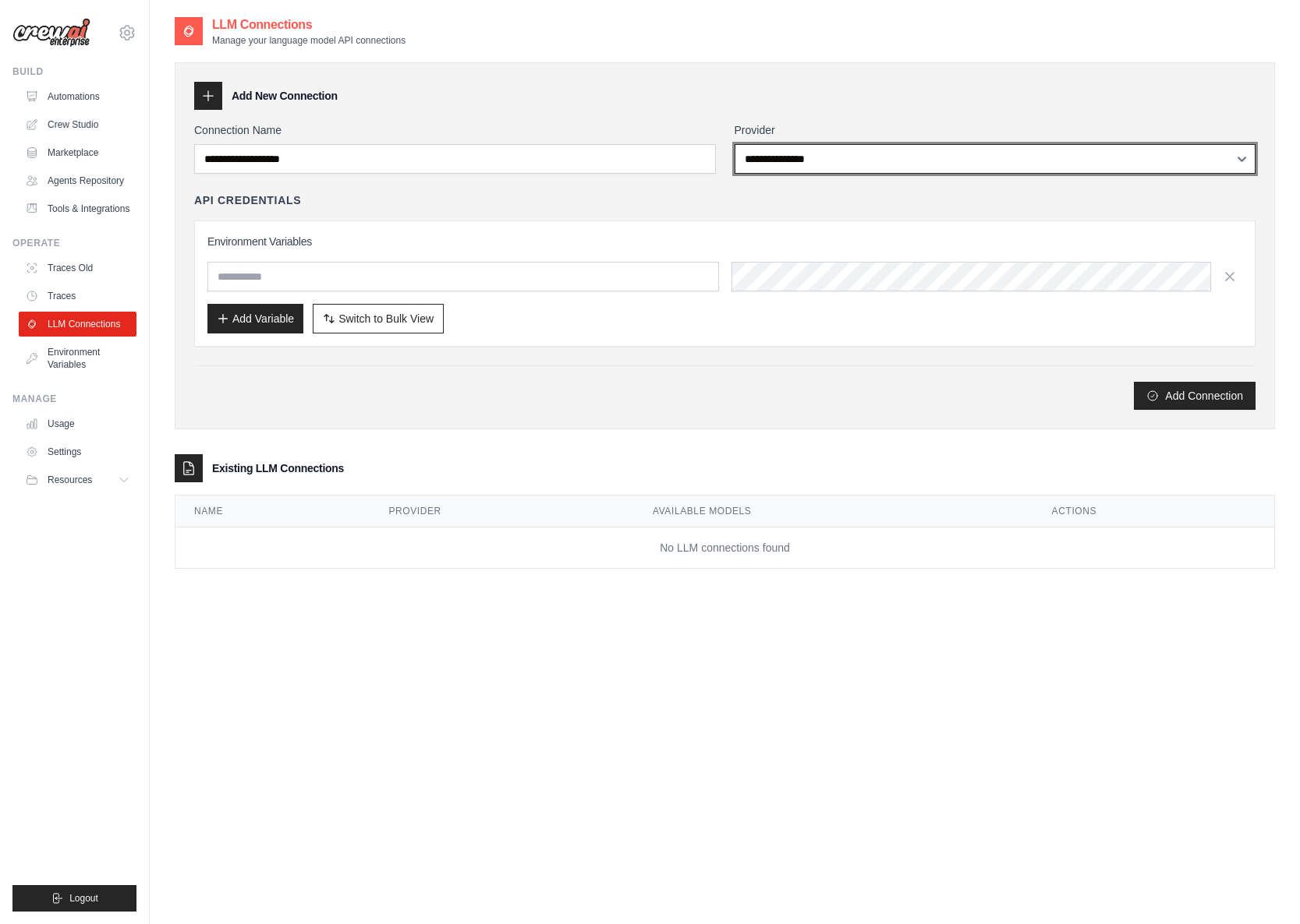
click at [735, 144] on select "**********" at bounding box center [996, 159] width 522 height 30
click option "**********" at bounding box center [0, 0] width 0 height 0
click at [735, 144] on select "**********" at bounding box center [996, 159] width 522 height 30
select select "******"
click option "******" at bounding box center [0, 0] width 0 height 0
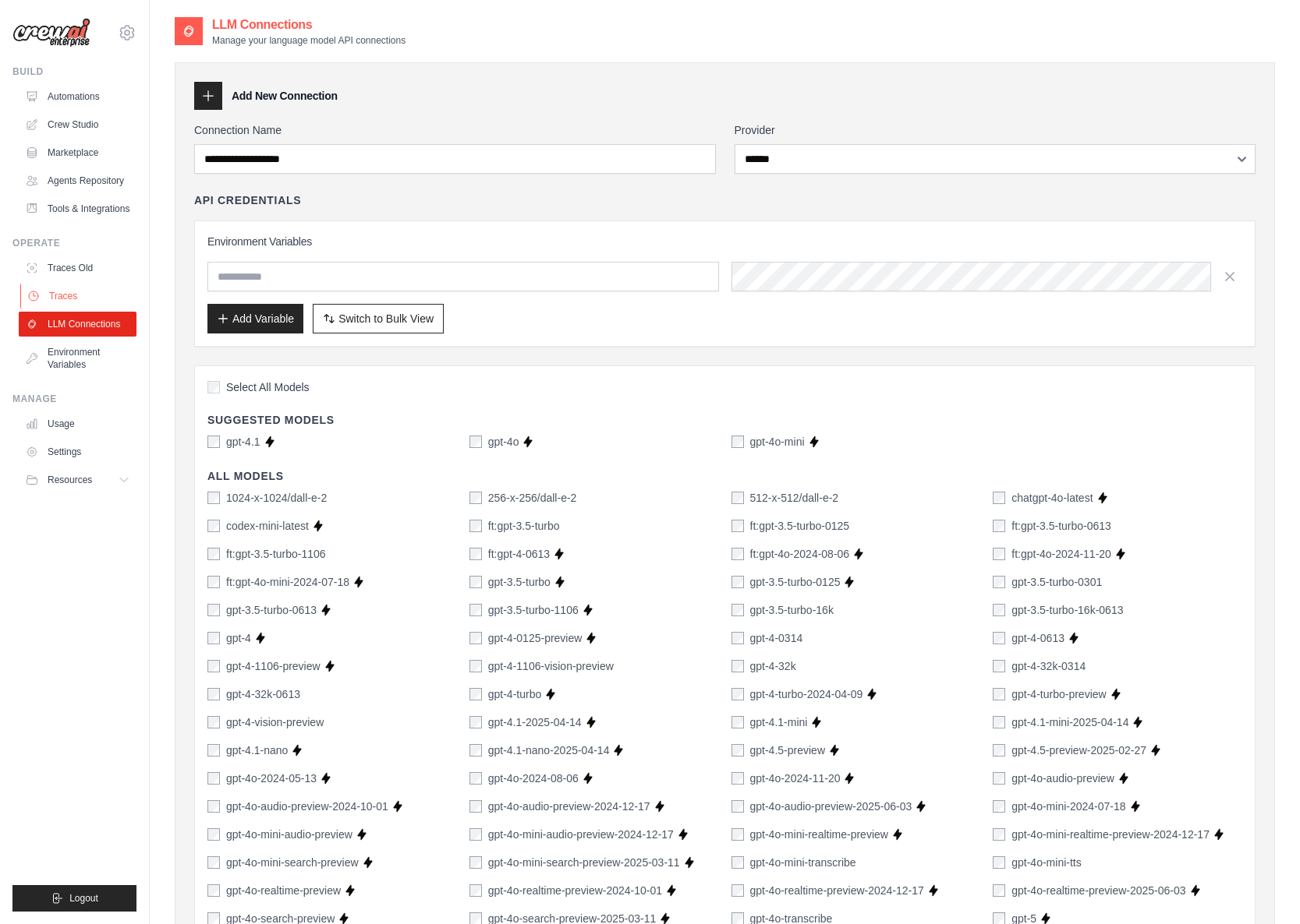
click at [74, 308] on link "Traces" at bounding box center [79, 295] width 118 height 25
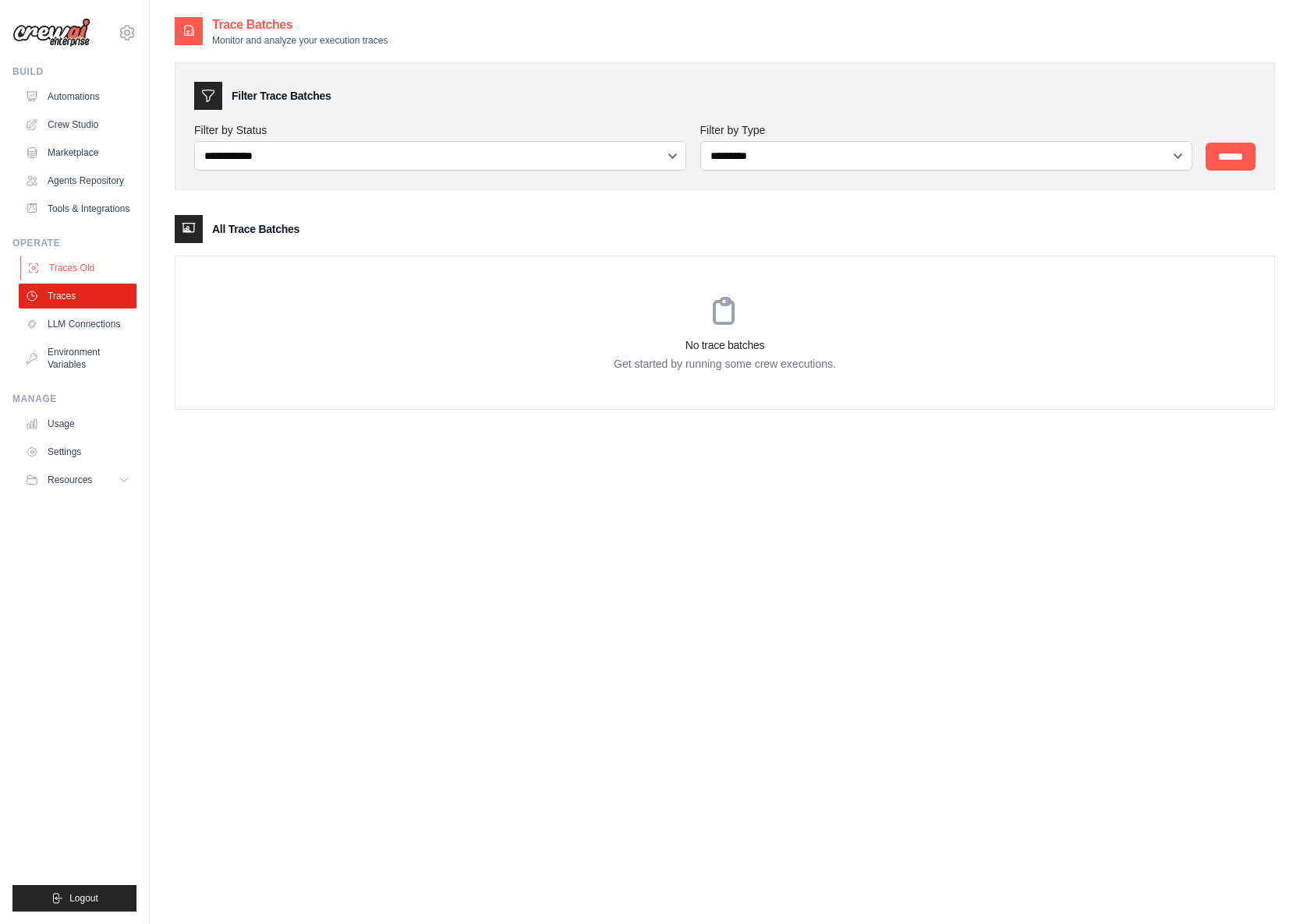
click at [76, 281] on link "Traces Old" at bounding box center [79, 268] width 118 height 25
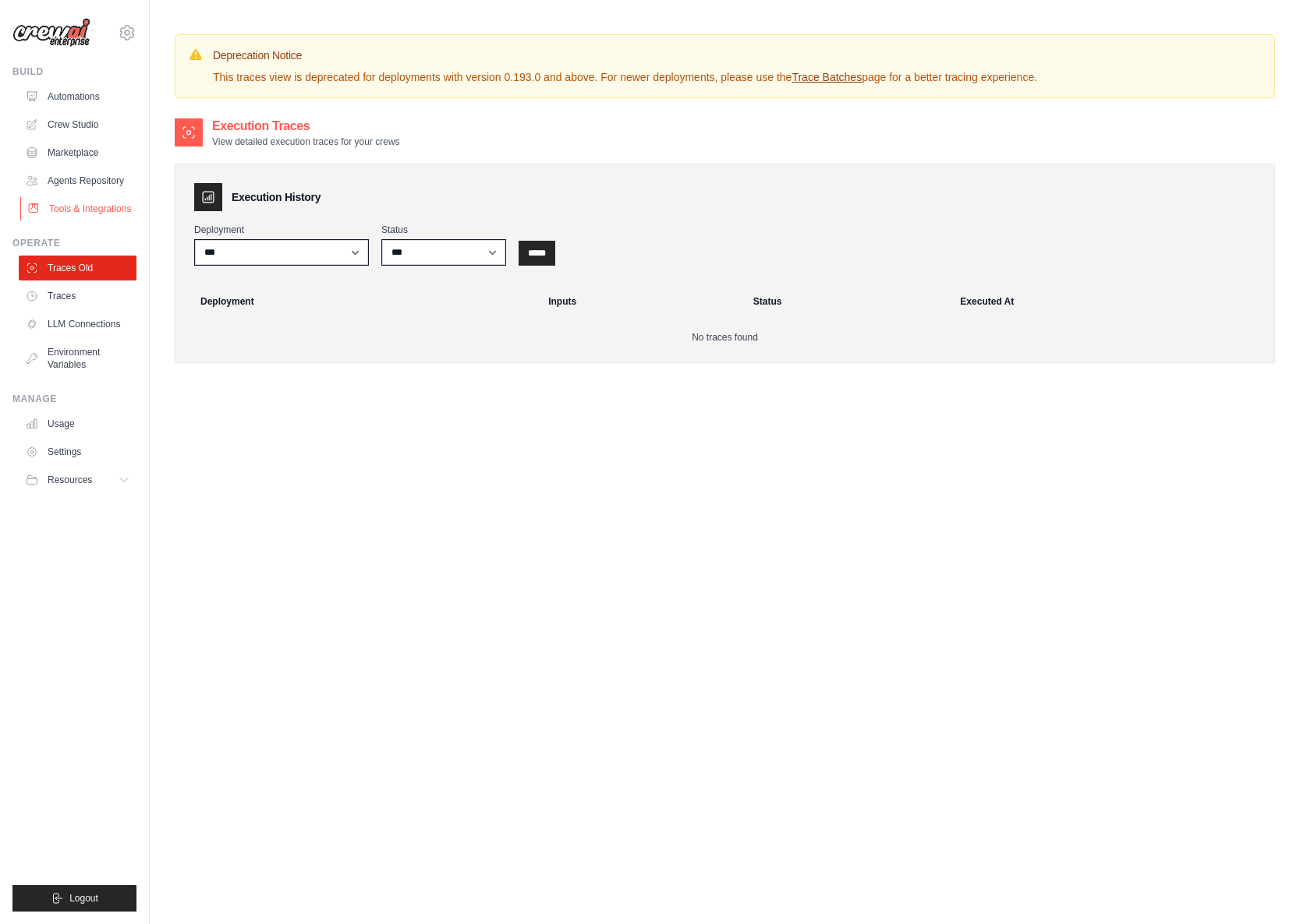
click at [65, 221] on link "Tools & Integrations" at bounding box center [79, 209] width 118 height 25
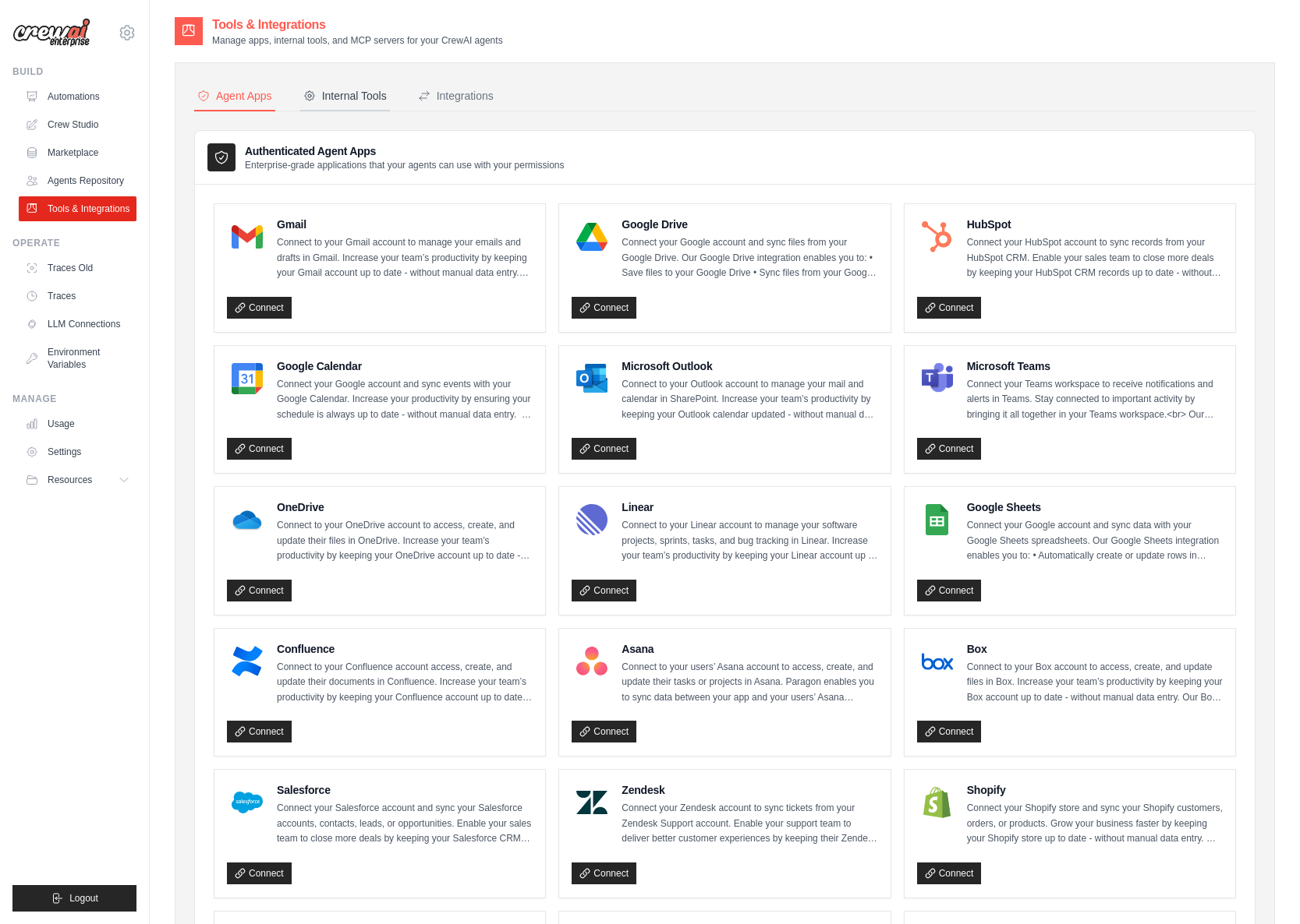
click at [340, 102] on div "Internal Tools" at bounding box center [345, 96] width 83 height 16
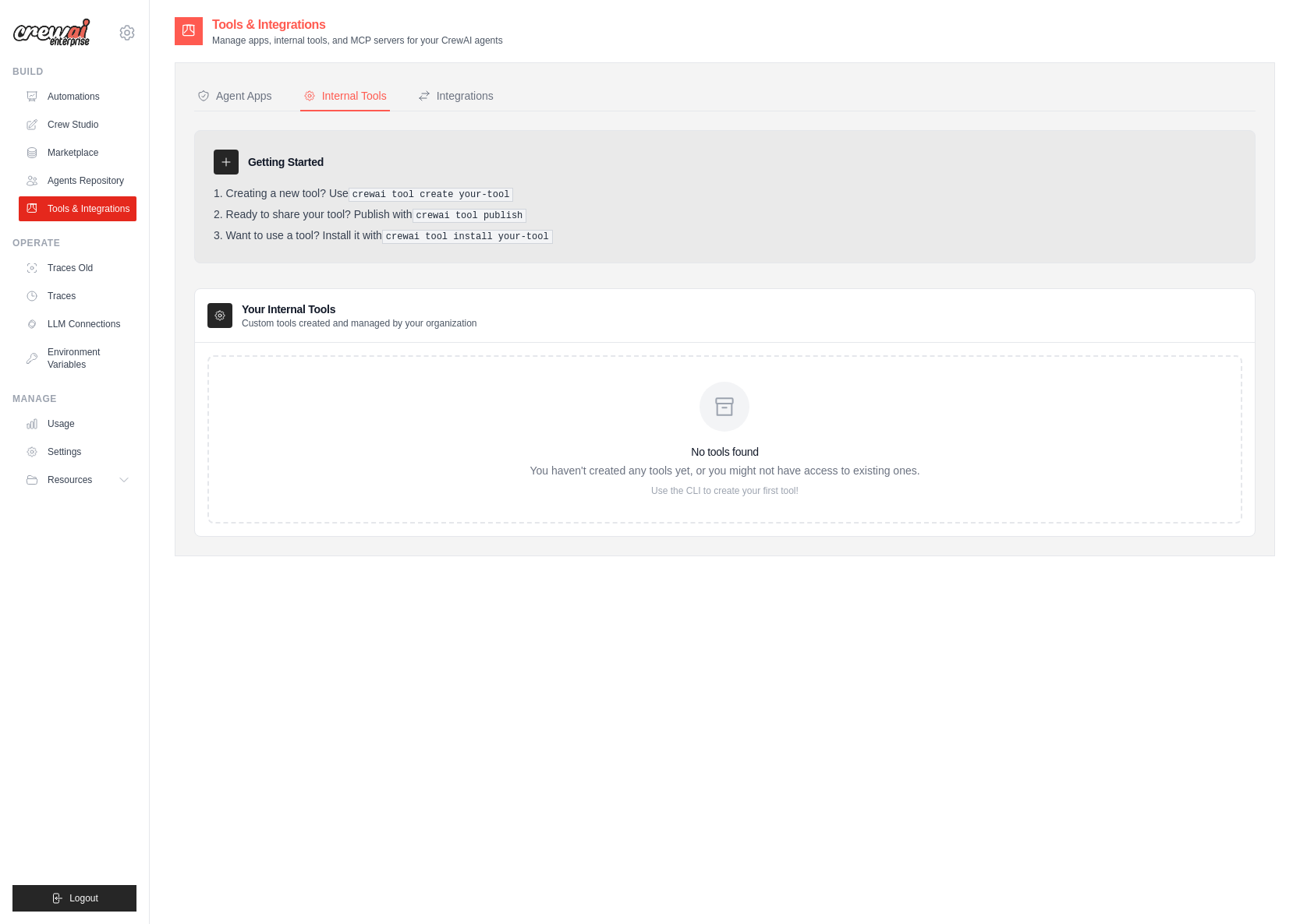
click at [213, 81] on div "Agent Apps Internal Tools Integrations Authenticated Agent Apps Enterprise-grad…" at bounding box center [725, 309] width 1100 height 494
click at [465, 100] on div "Integrations" at bounding box center [456, 96] width 75 height 16
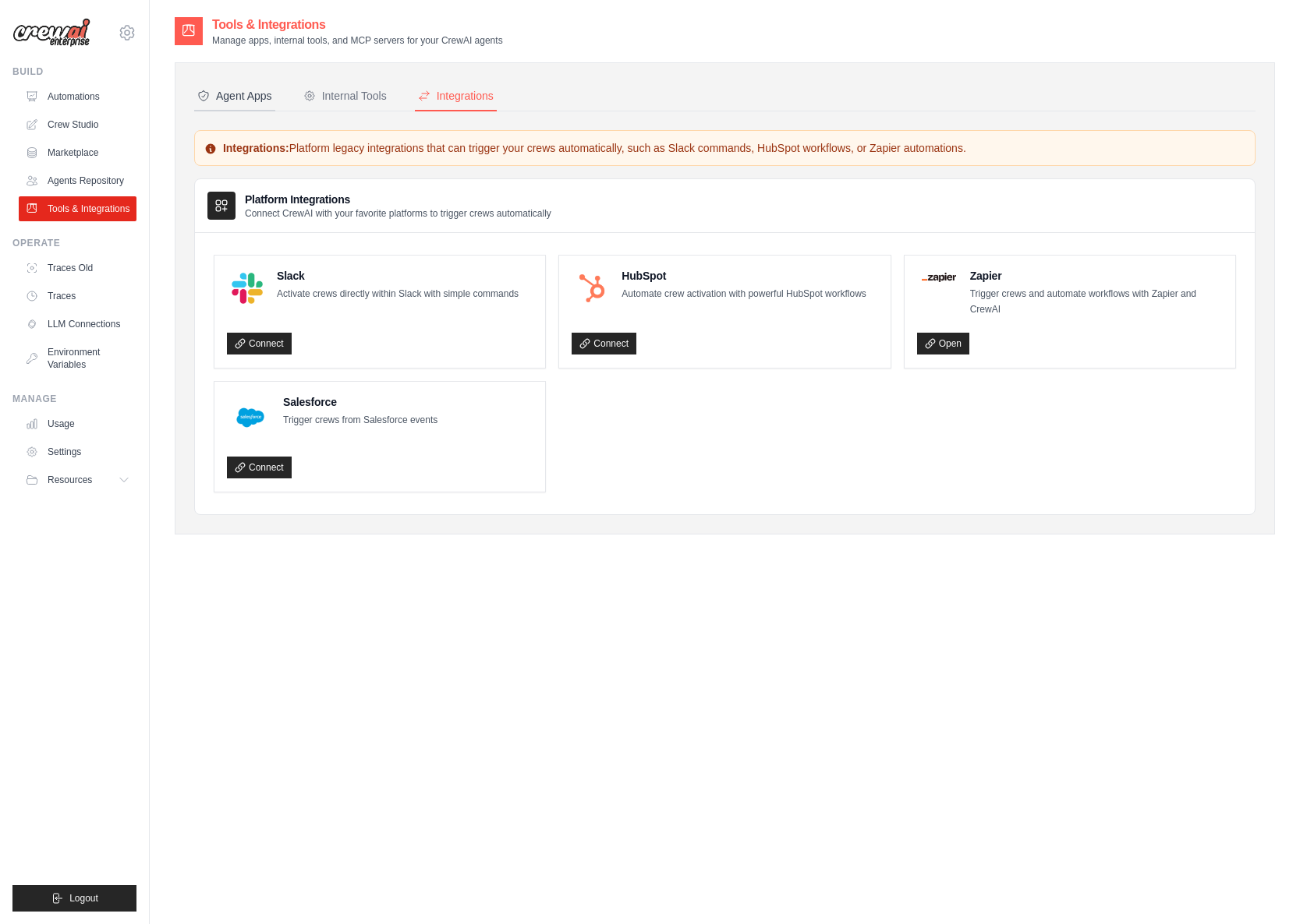
click at [239, 94] on div "Agent Apps" at bounding box center [235, 96] width 75 height 16
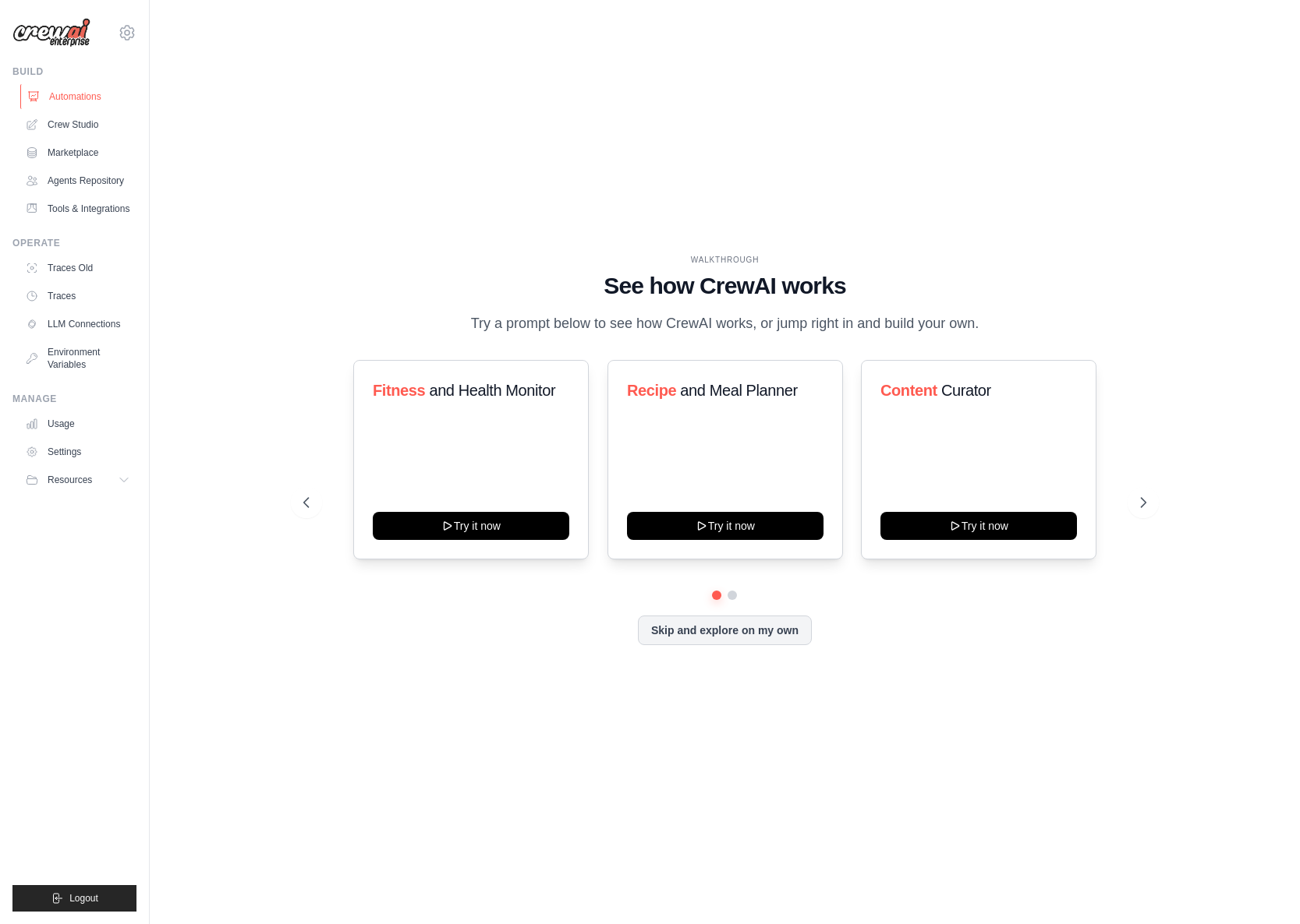
click at [73, 95] on link "Automations" at bounding box center [79, 96] width 118 height 25
click at [130, 31] on icon at bounding box center [127, 32] width 14 height 13
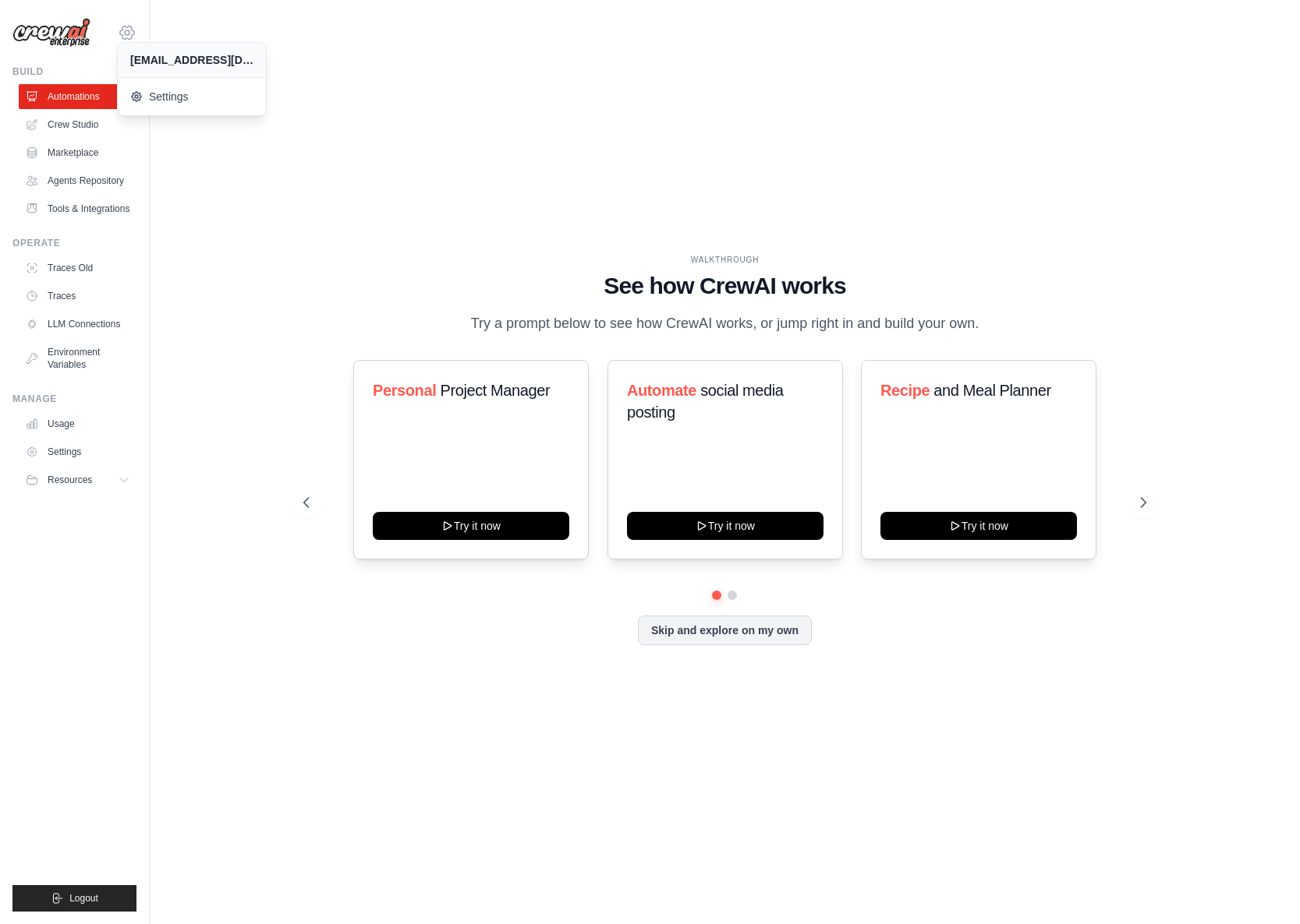
click at [126, 29] on icon at bounding box center [127, 33] width 19 height 19
click at [82, 437] on link "Usage" at bounding box center [79, 423] width 118 height 25
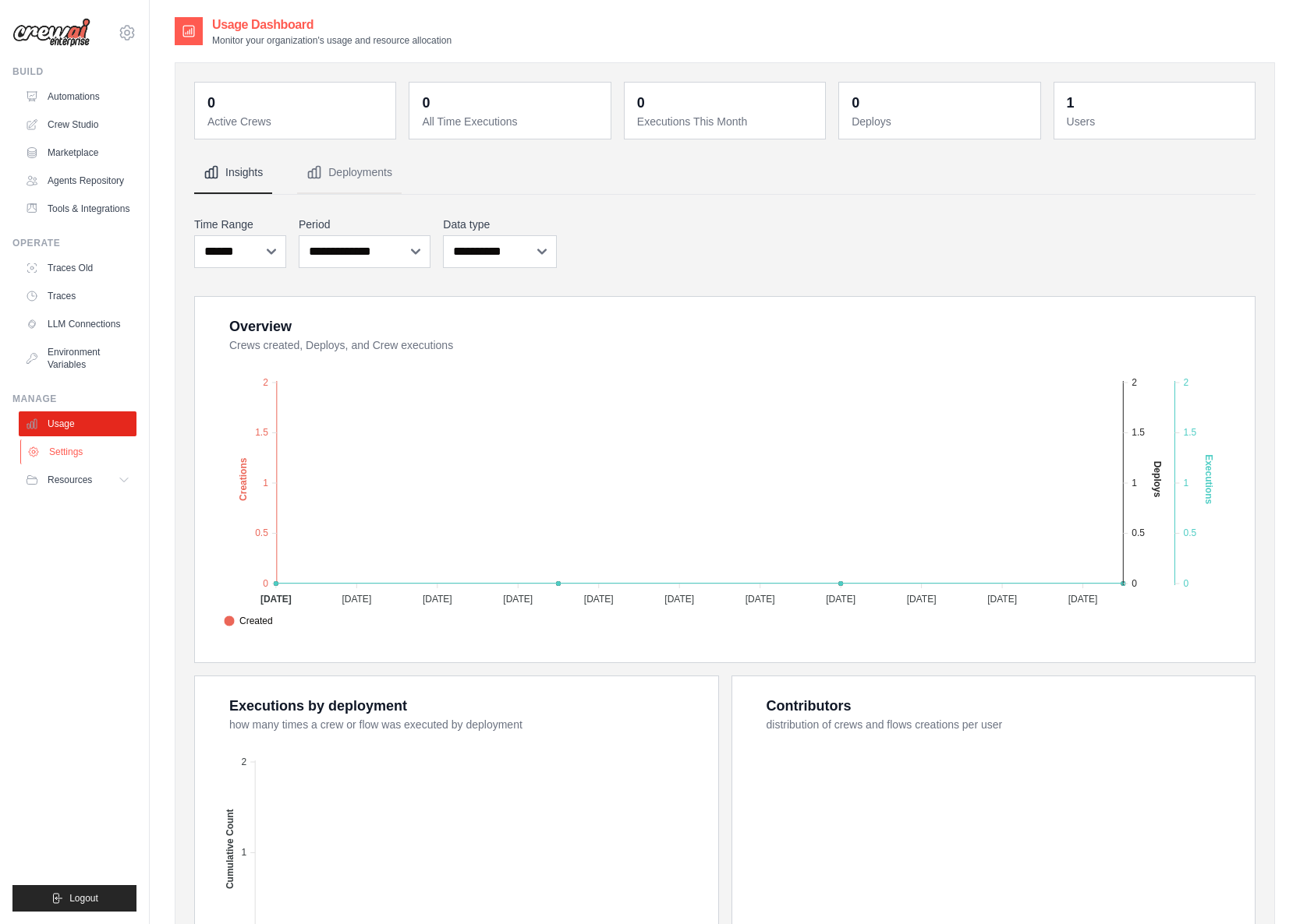
click at [80, 464] on link "Settings" at bounding box center [79, 452] width 118 height 25
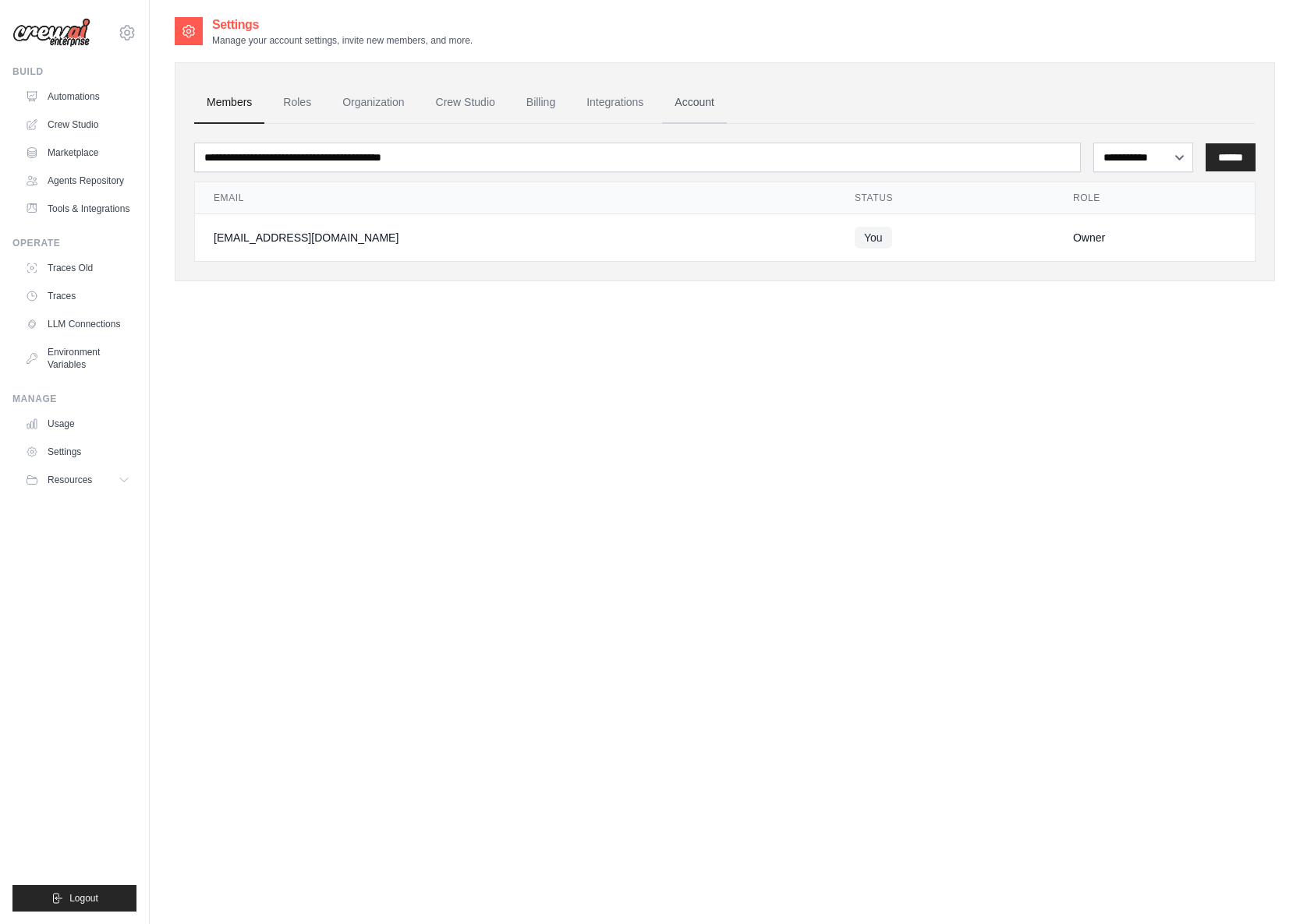
click at [721, 102] on link "Account" at bounding box center [694, 103] width 64 height 42
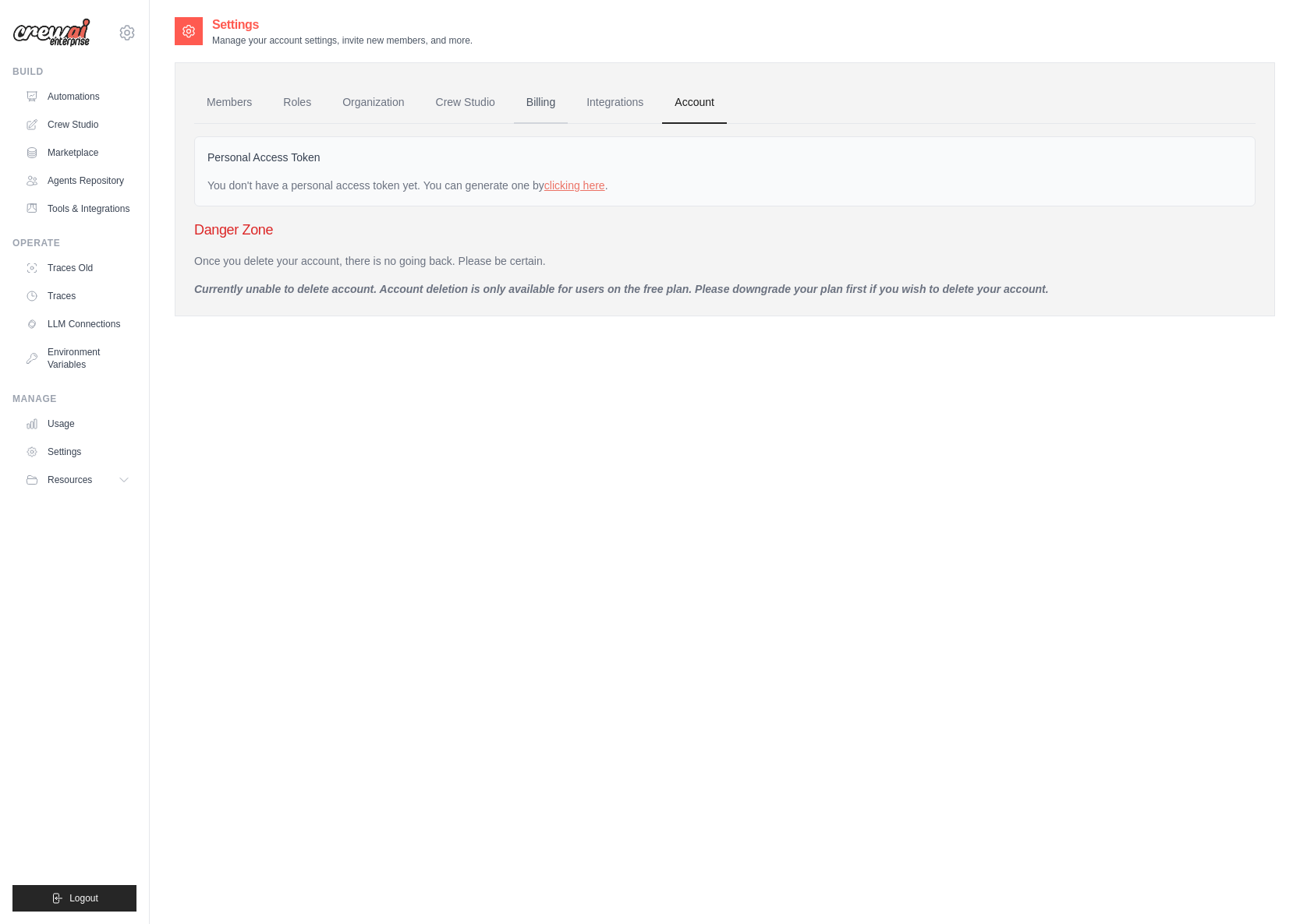
click at [543, 103] on link "Billing" at bounding box center [541, 103] width 53 height 42
